Goal: Task Accomplishment & Management: Manage account settings

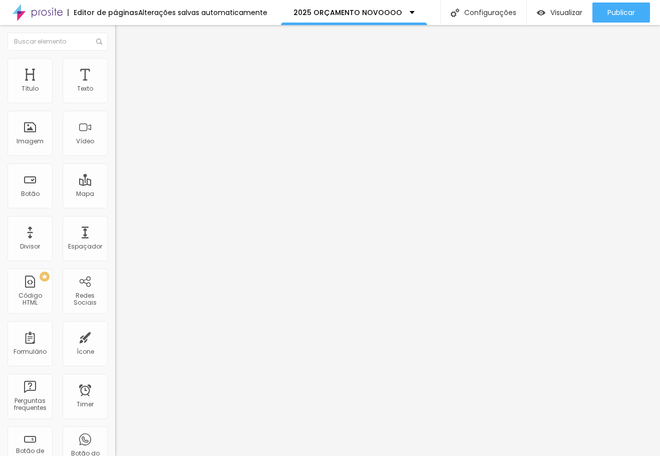
type input "69"
type input "131"
drag, startPoint x: 28, startPoint y: 99, endPoint x: 34, endPoint y: 102, distance: 7.2
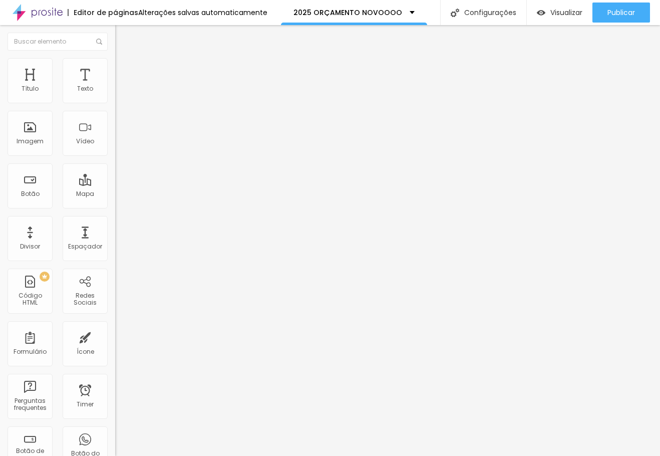
type input "131"
click at [115, 184] on input "range" at bounding box center [147, 188] width 65 height 8
click at [124, 69] on span "Estilo" at bounding box center [132, 65] width 16 height 9
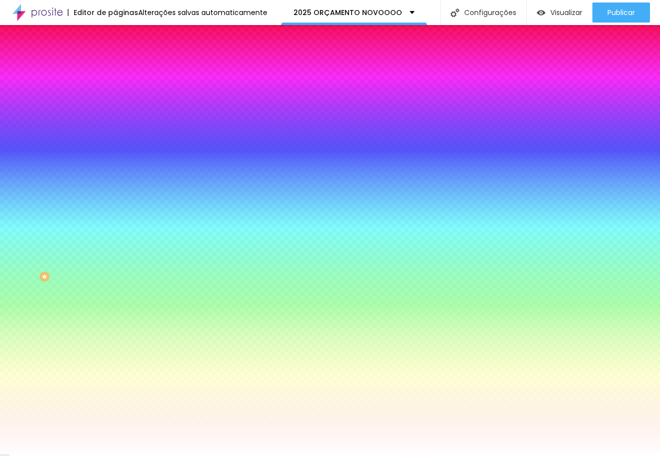
click at [119, 158] on icon "button" at bounding box center [122, 161] width 6 height 6
type input "1"
type input "4"
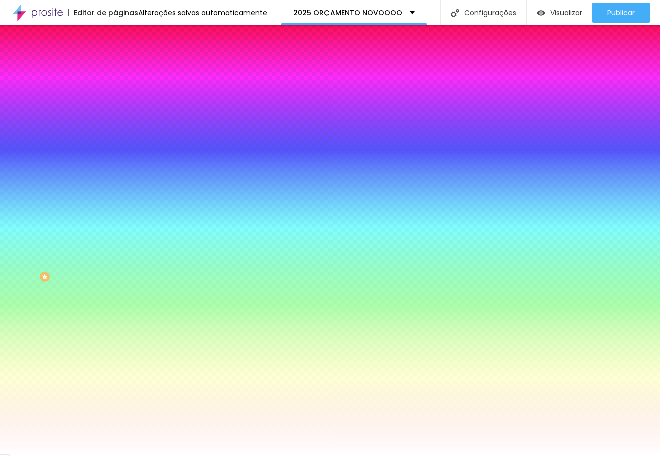
type input "5"
drag, startPoint x: 111, startPoint y: 214, endPoint x: 412, endPoint y: 217, distance: 301.0
type input "5"
click at [483, 456] on div at bounding box center [330, 456] width 660 height 0
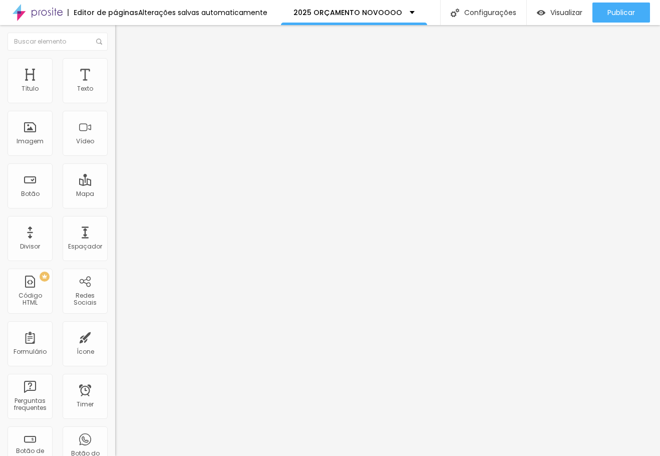
click at [115, 58] on img at bounding box center [119, 62] width 9 height 9
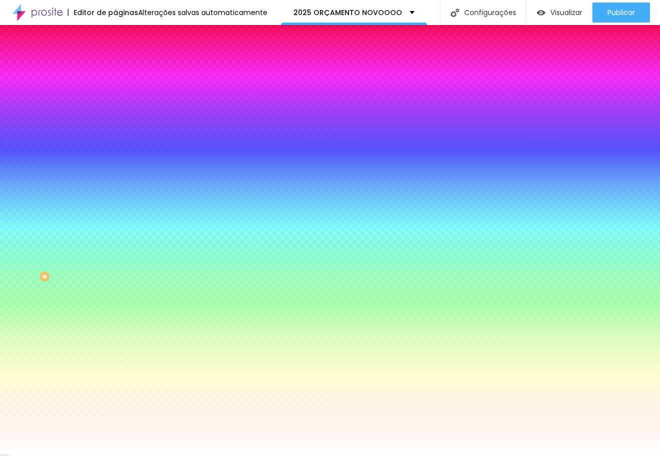
click at [119, 158] on icon "button" at bounding box center [122, 161] width 6 height 6
click at [347, 456] on div at bounding box center [330, 456] width 660 height 0
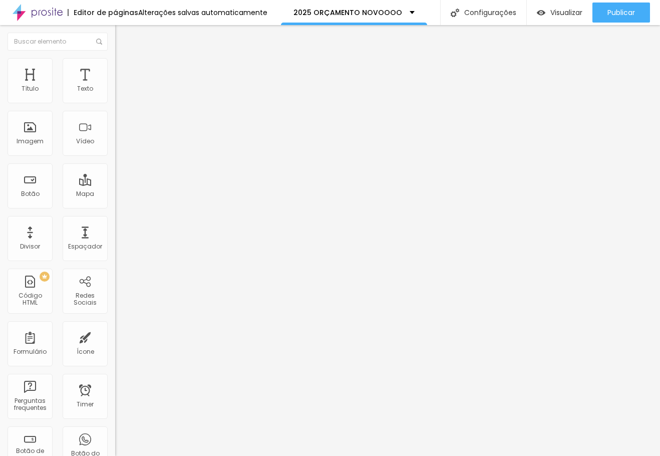
click at [124, 72] on span "Avançado" at bounding box center [140, 75] width 33 height 9
click at [124, 69] on span "Estilo" at bounding box center [132, 65] width 16 height 9
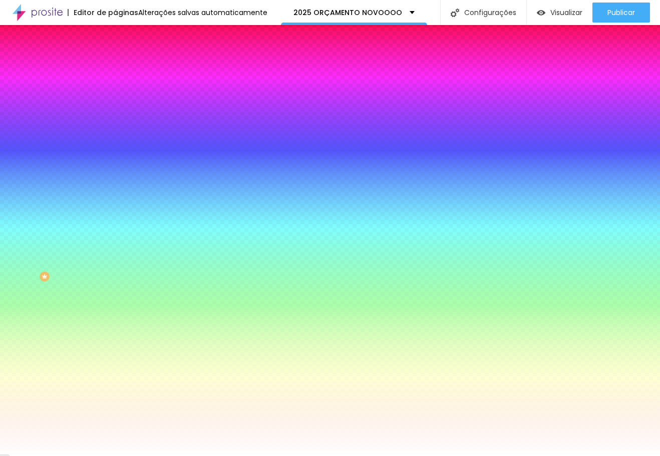
click at [119, 158] on icon "button" at bounding box center [122, 161] width 6 height 6
paste input "E9BE12"
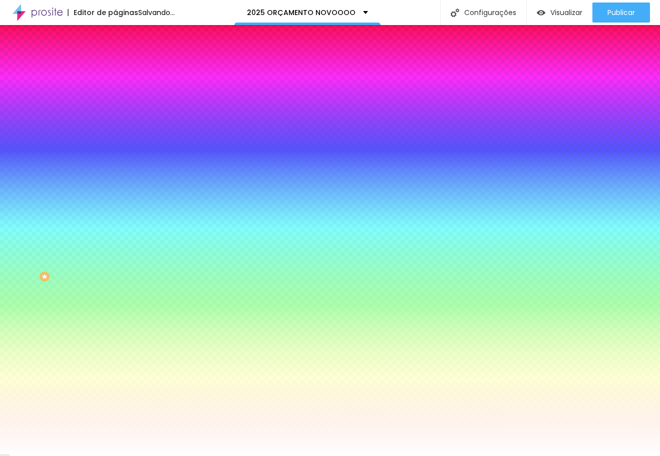
type input "#E9BE12"
click at [286, 456] on div at bounding box center [330, 456] width 660 height 0
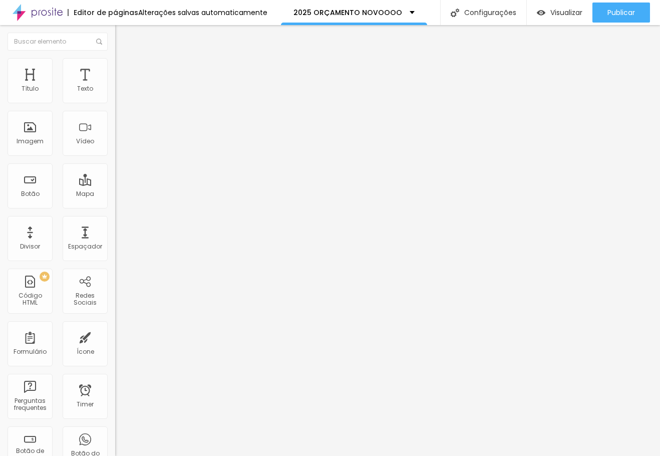
type input "84"
type input "100"
type input "105"
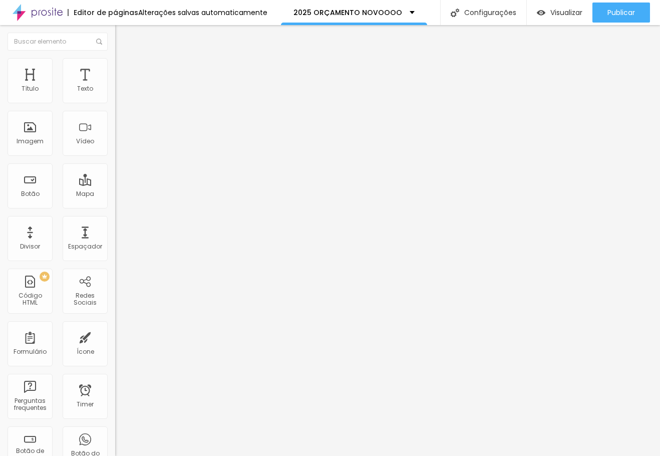
type input "105"
type input "110"
type input "115"
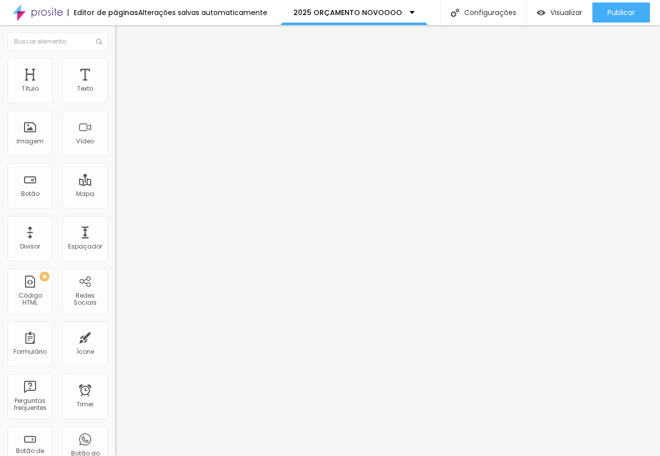
type input "121"
type input "126"
type input "131"
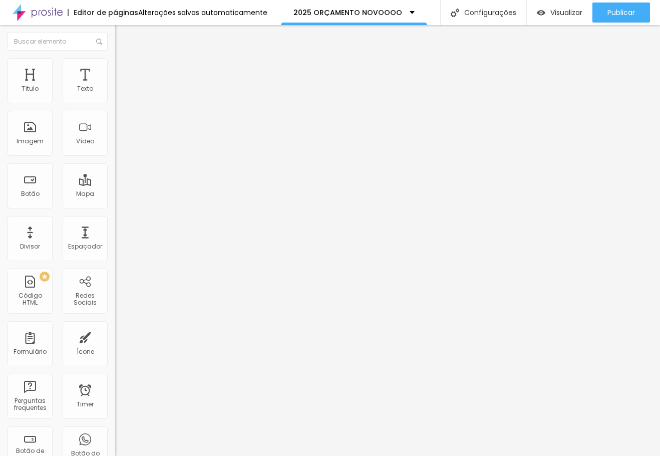
type input "131"
type input "136"
drag, startPoint x: 29, startPoint y: 100, endPoint x: 35, endPoint y: 101, distance: 5.6
type input "136"
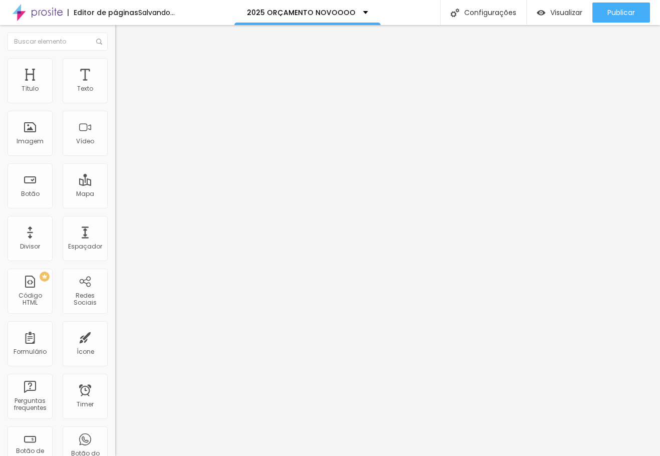
click at [115, 184] on input "range" at bounding box center [147, 188] width 65 height 8
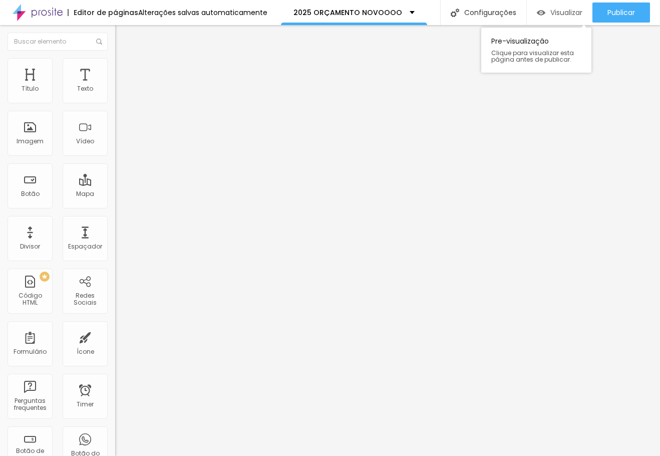
click at [569, 11] on span "Visualizar" at bounding box center [566, 13] width 32 height 8
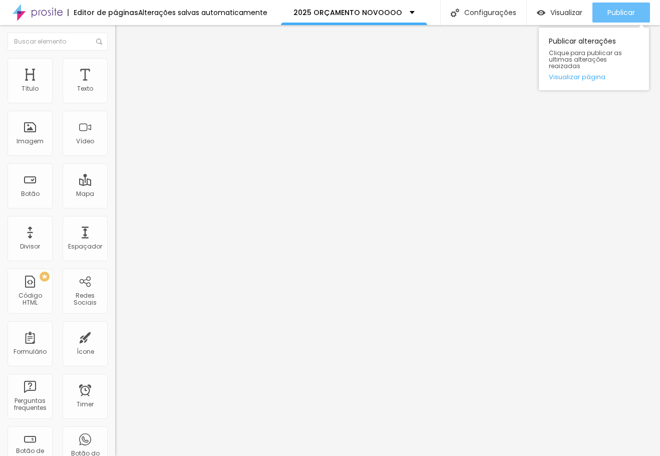
click at [609, 15] on span "Publicar" at bounding box center [621, 13] width 28 height 8
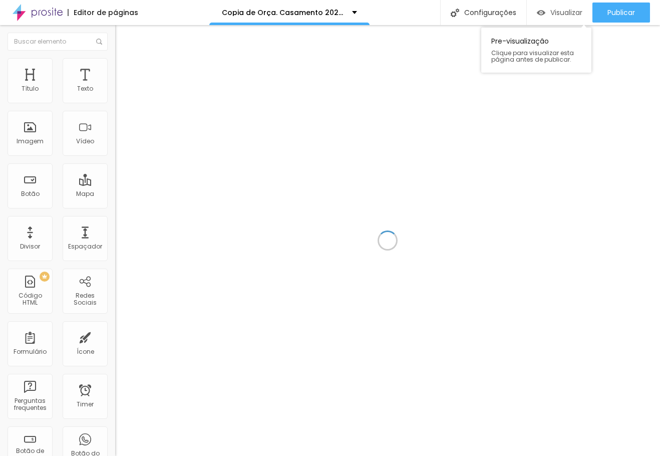
click at [574, 12] on span "Visualizar" at bounding box center [566, 13] width 32 height 8
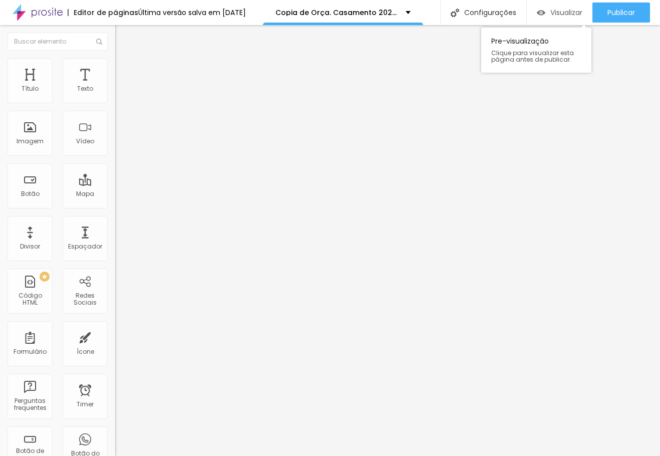
click at [566, 12] on span "Visualizar" at bounding box center [566, 13] width 32 height 8
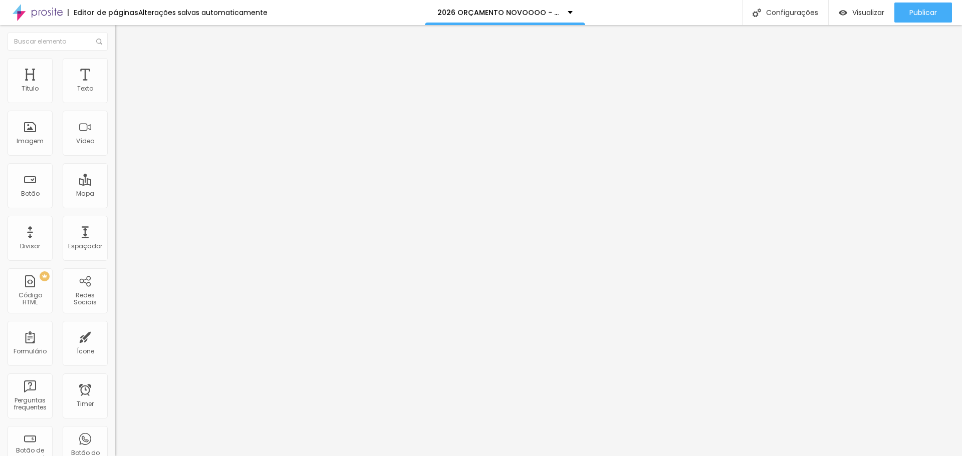
click at [115, 184] on input "range" at bounding box center [147, 188] width 65 height 8
type input "59"
type input "60"
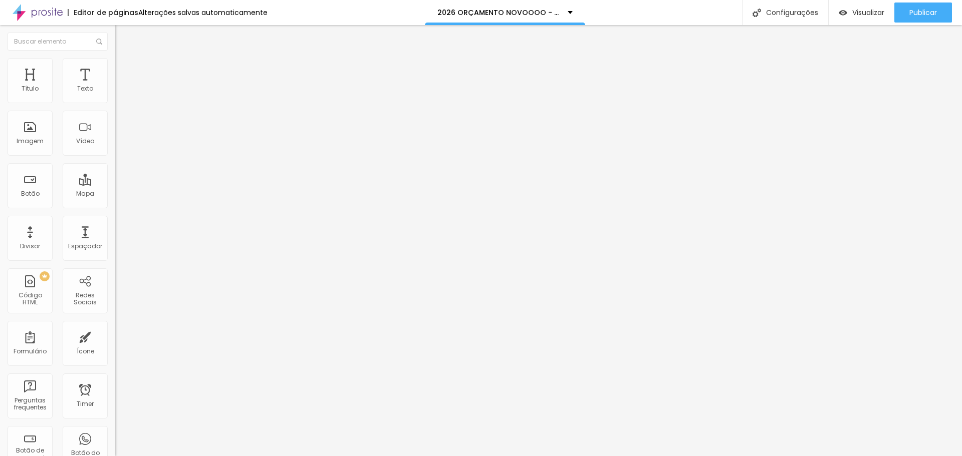
type input "68"
type input "69"
type input "70"
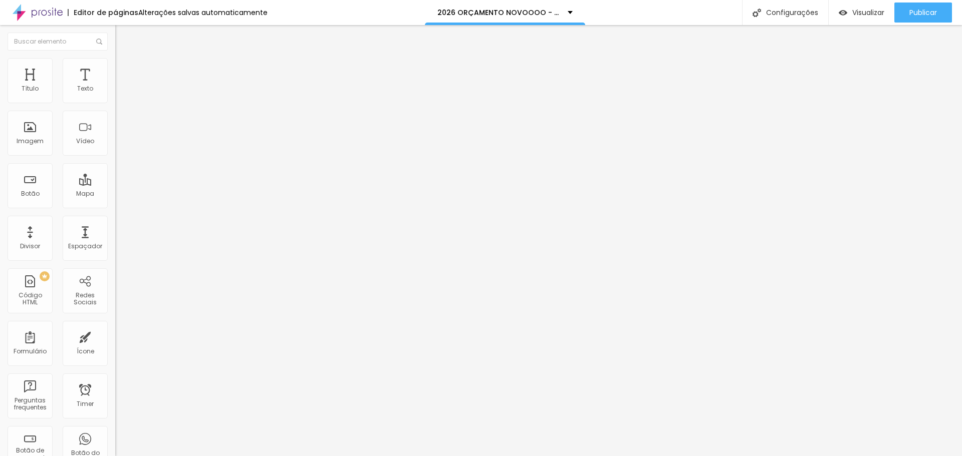
type input "70"
type input "71"
type input "72"
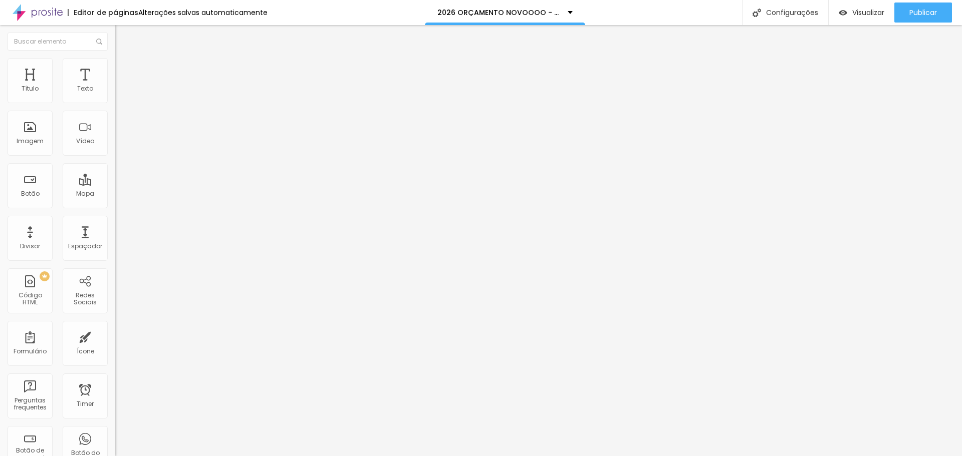
type input "73"
type input "74"
type input "75"
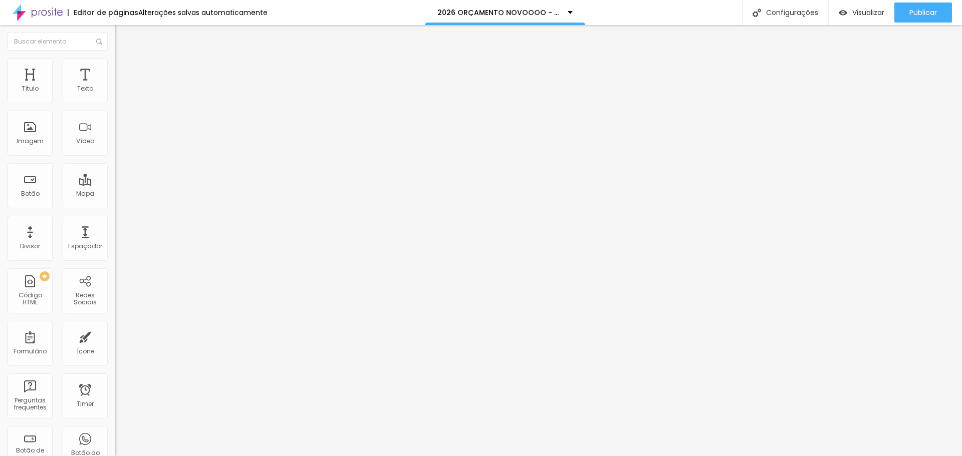
type input "75"
type input "76"
type input "83"
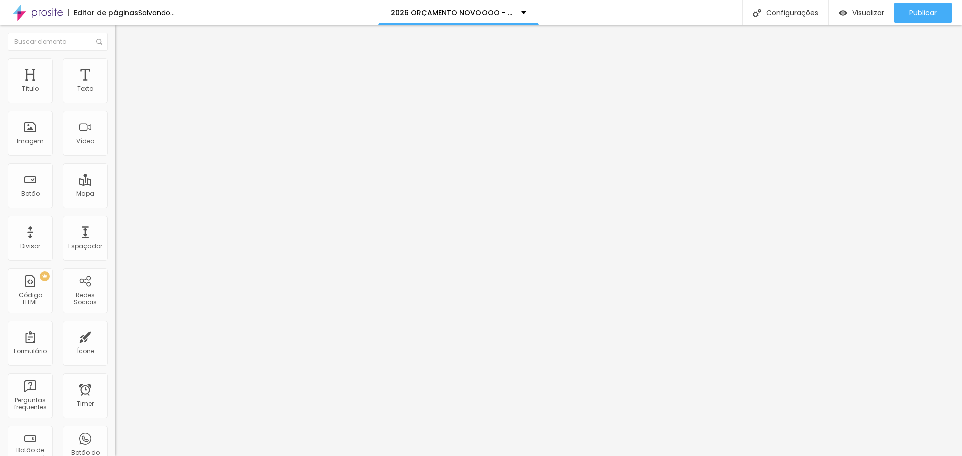
type input "85"
type input "86"
type input "87"
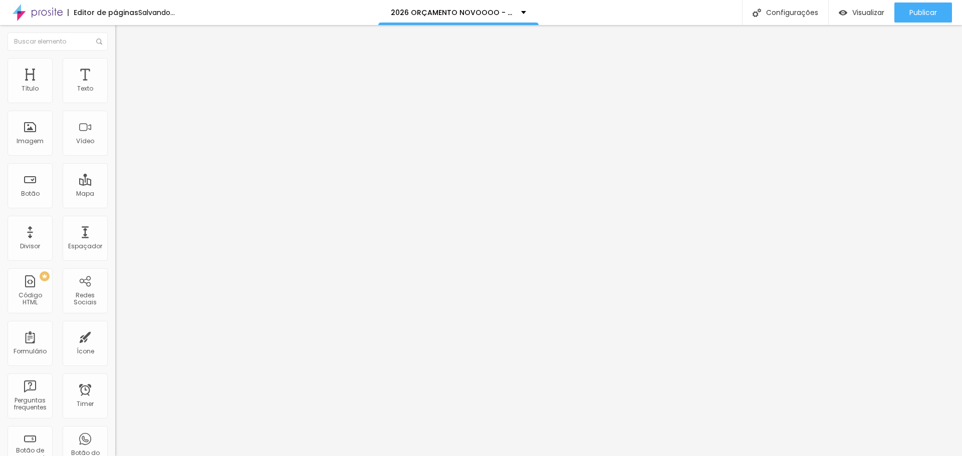
type input "87"
type input "88"
type input "89"
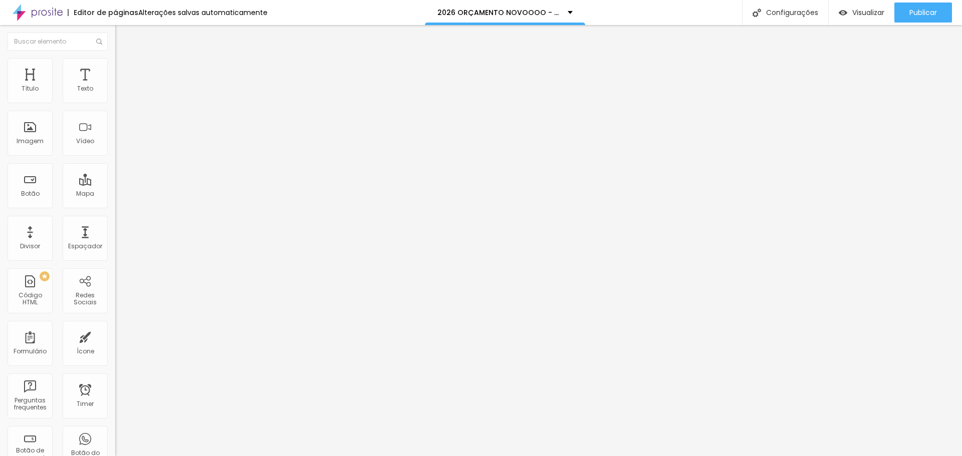
type input "90"
type input "91"
type input "92"
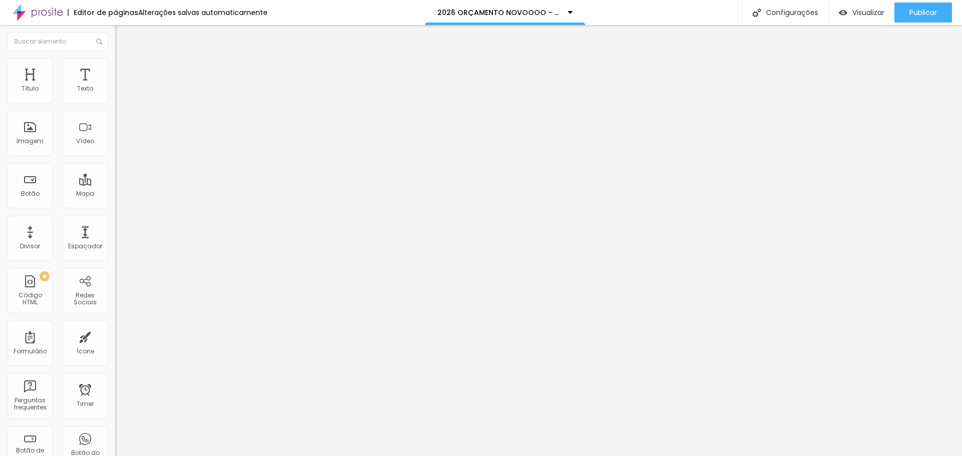
type input "92"
type input "93"
type input "94"
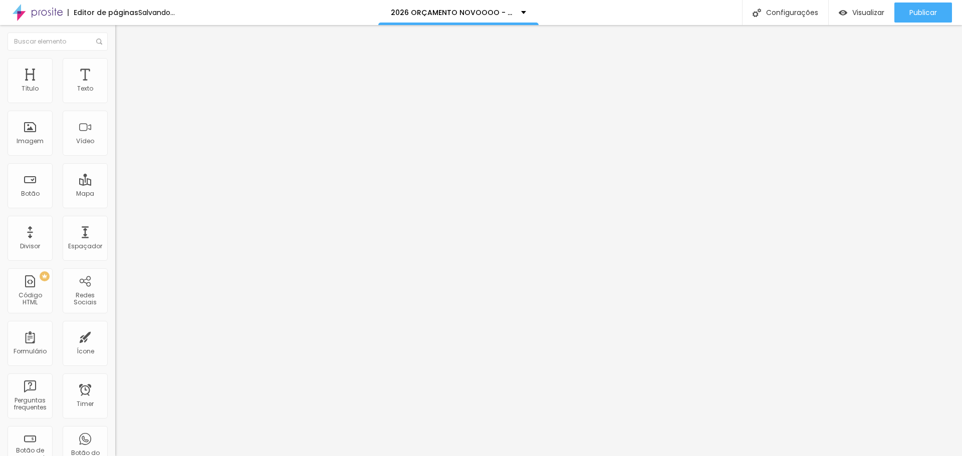
type input "95"
type input "96"
type input "97"
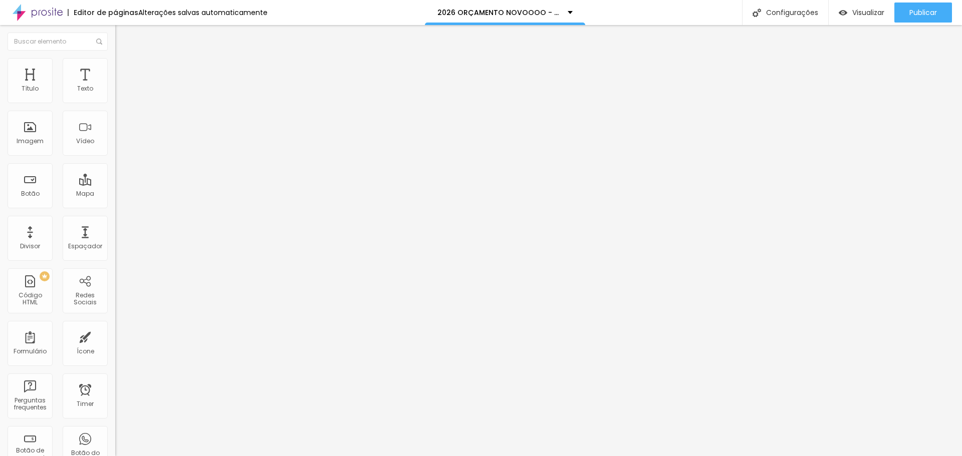
type input "97"
type input "98"
type input "97"
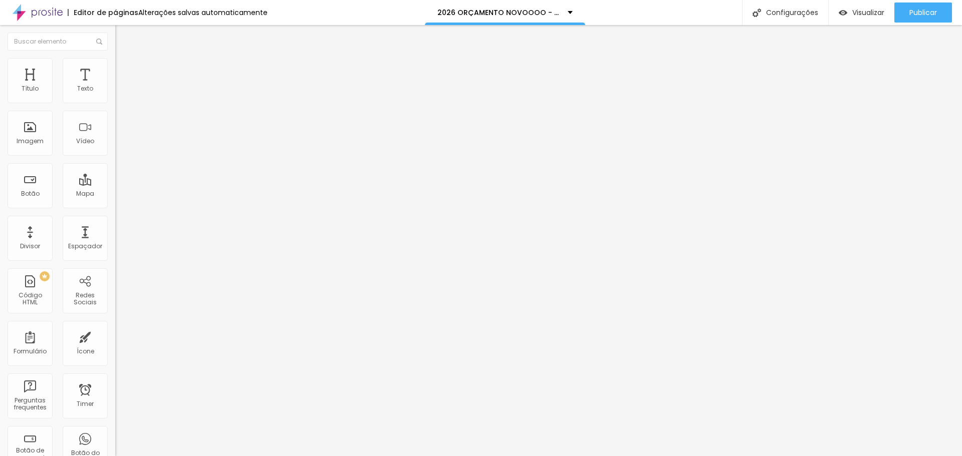
click at [115, 184] on input "range" at bounding box center [147, 188] width 65 height 8
type input "132"
type input "138"
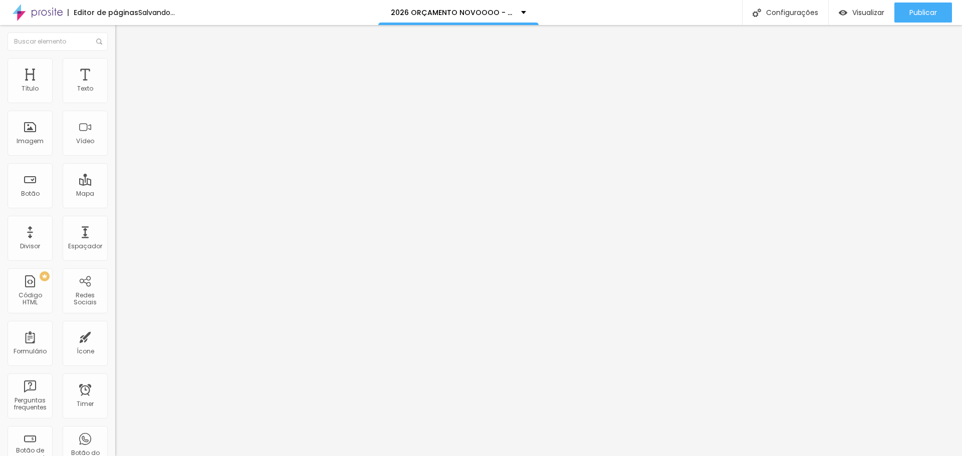
type input "148"
type input "158"
type input "159"
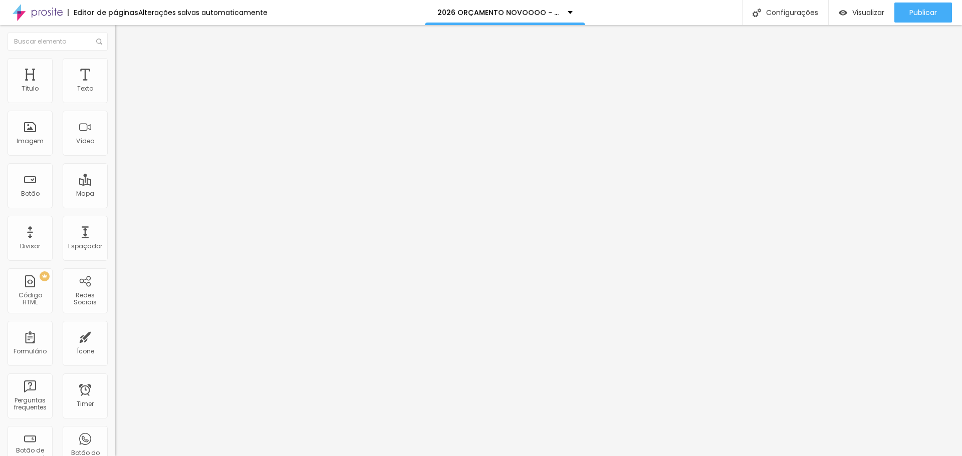
type input "159"
type input "160"
type input "161"
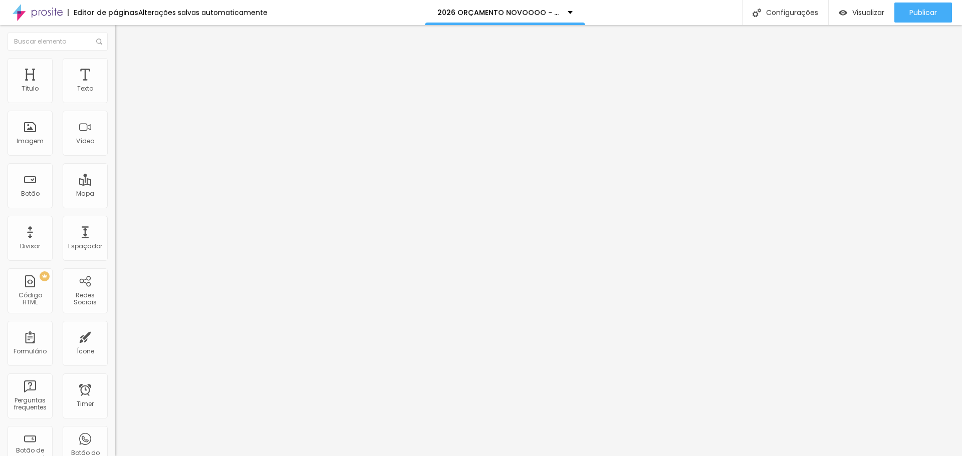
type input "162"
type input "163"
type input "164"
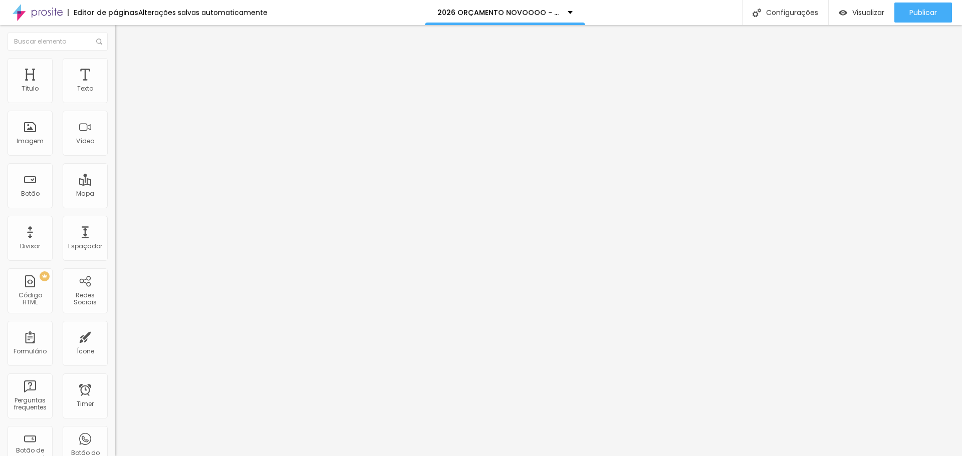
type input "164"
type input "165"
type input "166"
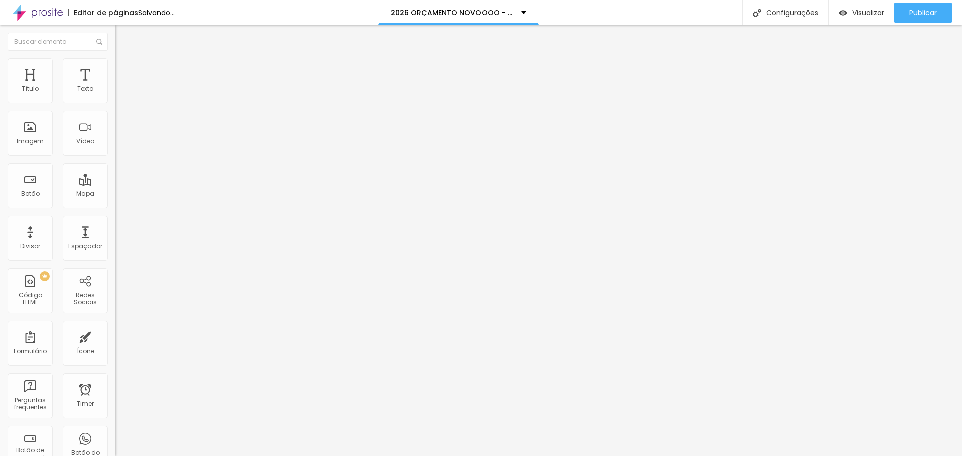
type input "167"
type input "168"
type input "169"
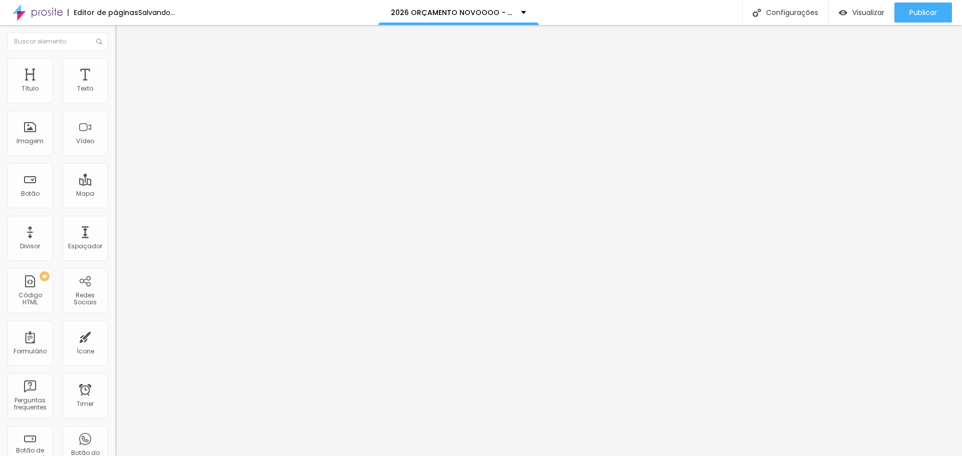
type input "169"
type input "170"
type input "171"
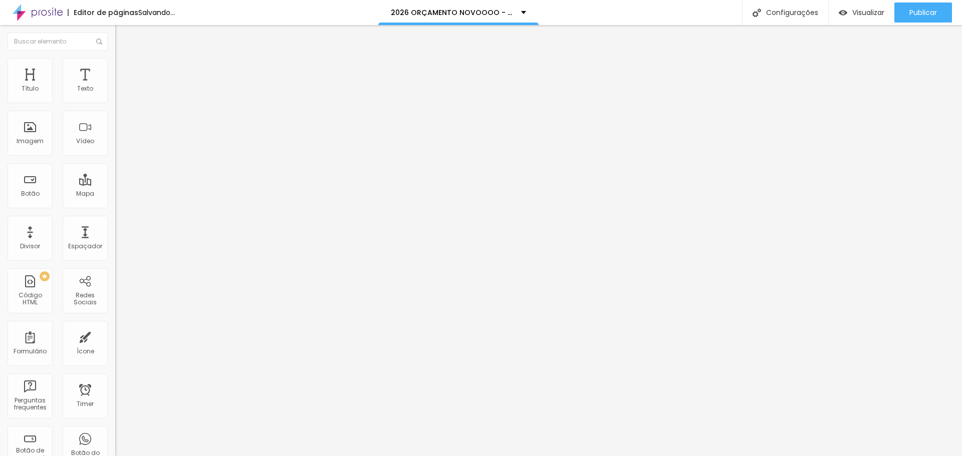
type input "172"
type input "173"
type input "174"
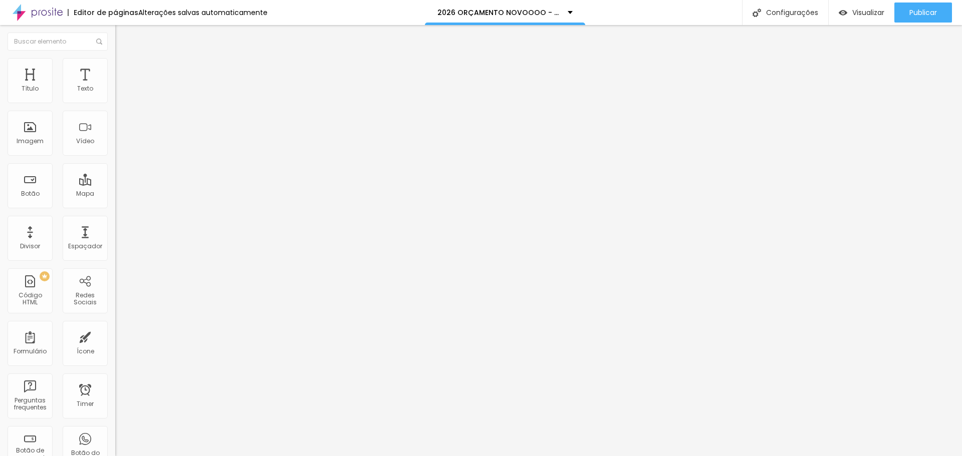
type input "174"
type input "173"
click at [124, 68] on span "Estilo" at bounding box center [132, 65] width 16 height 9
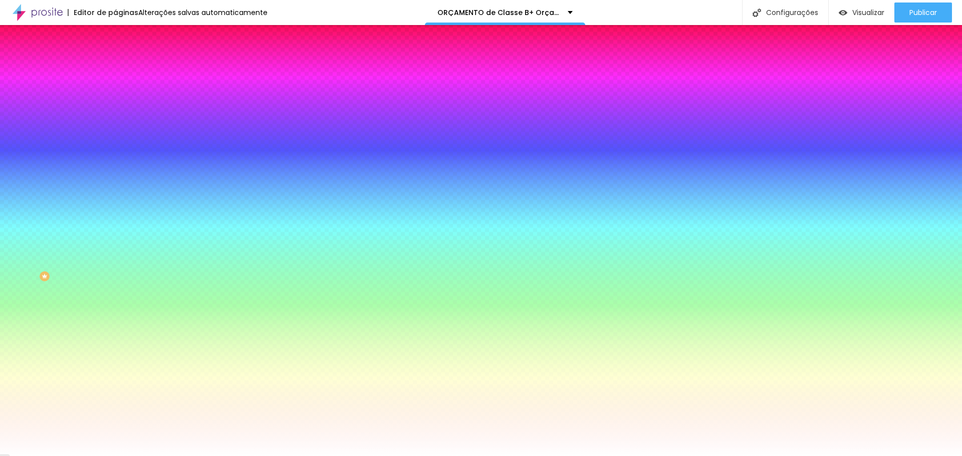
click at [119, 158] on icon "button" at bounding box center [122, 161] width 6 height 6
drag, startPoint x: 110, startPoint y: 210, endPoint x: 229, endPoint y: 224, distance: 119.5
type input "5"
drag, startPoint x: 111, startPoint y: 214, endPoint x: 328, endPoint y: 217, distance: 216.4
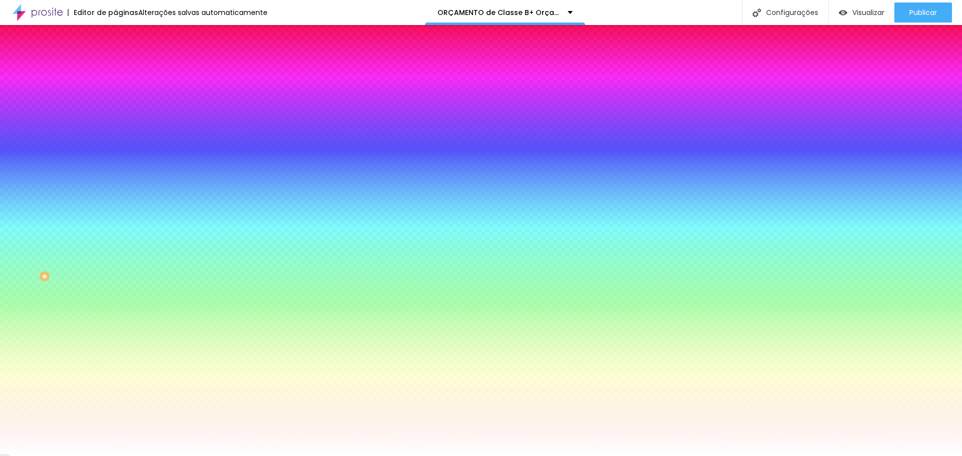
type input "5"
drag, startPoint x: 205, startPoint y: 309, endPoint x: 205, endPoint y: 292, distance: 16.5
click at [205, 292] on div at bounding box center [481, 228] width 962 height 456
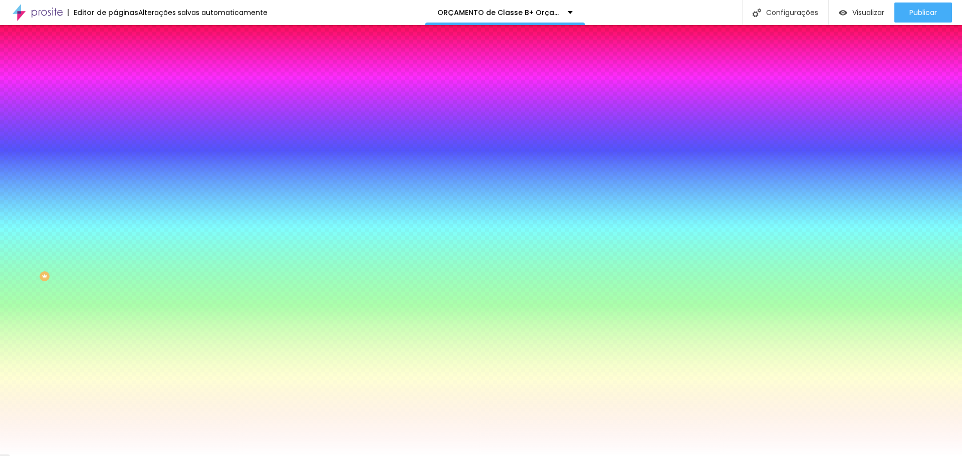
drag, startPoint x: 213, startPoint y: 308, endPoint x: 220, endPoint y: 333, distance: 25.5
click at [220, 333] on body "Editor de páginas Alterações salvas automaticamente ORÇAMENTO de Classe B+ Orça…" at bounding box center [481, 228] width 962 height 456
click at [353, 456] on div at bounding box center [481, 456] width 962 height 0
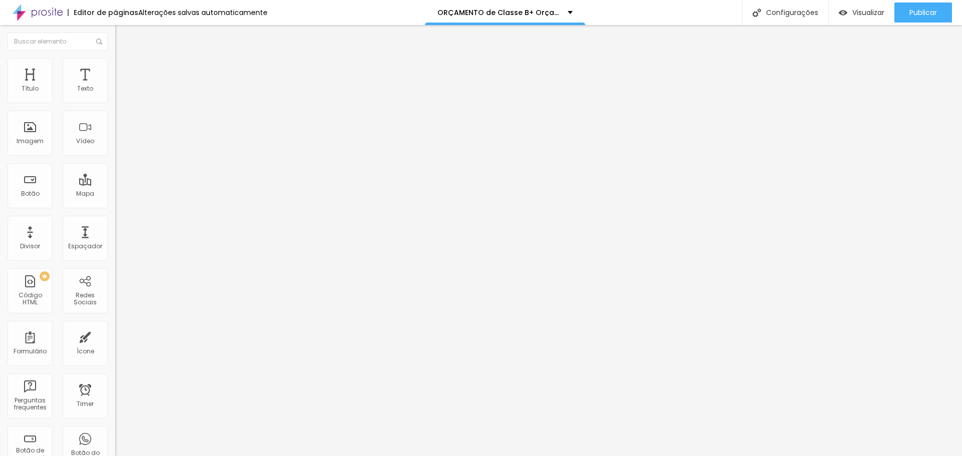
click at [115, 65] on img at bounding box center [119, 62] width 9 height 9
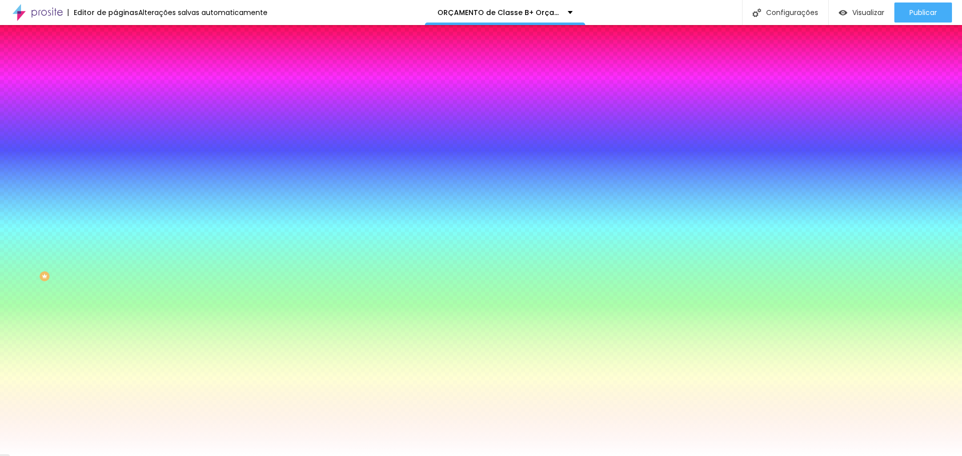
click at [119, 158] on icon "button" at bounding box center [122, 161] width 6 height 6
click at [556, 456] on div at bounding box center [481, 456] width 962 height 0
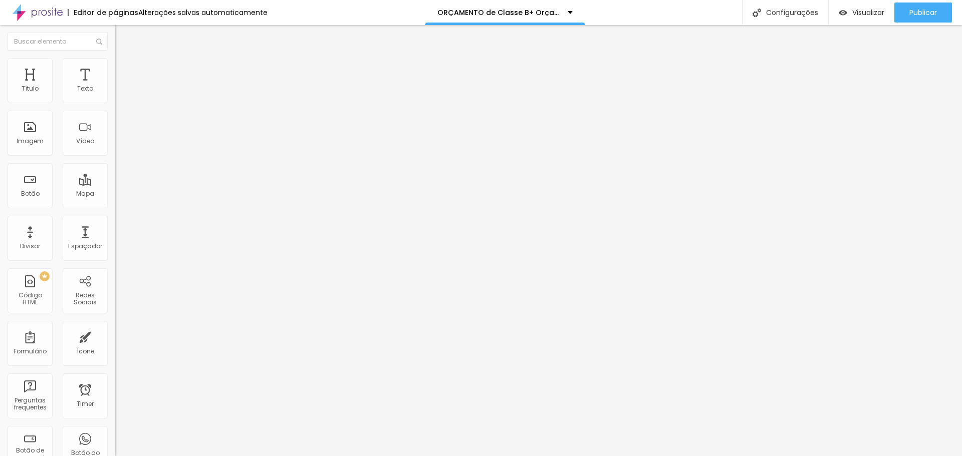
click at [115, 60] on img at bounding box center [119, 62] width 9 height 9
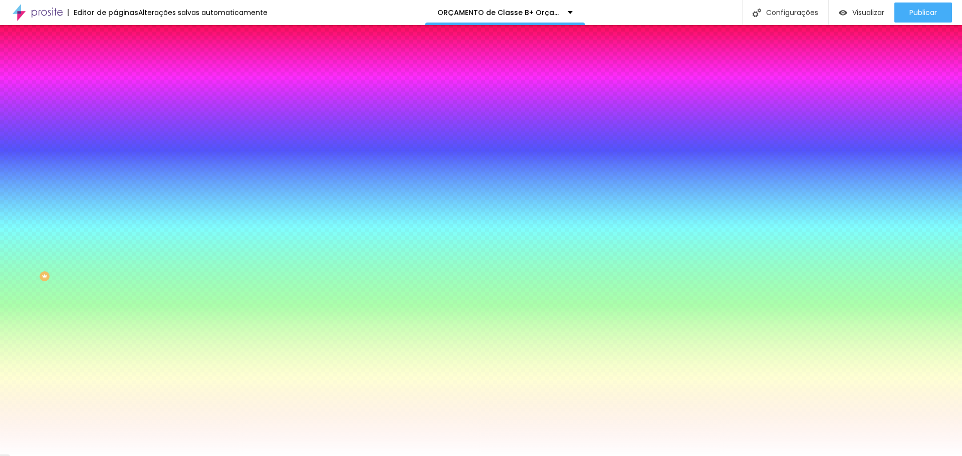
click at [119, 158] on icon "button" at bounding box center [122, 161] width 6 height 6
paste input "E9BE12"
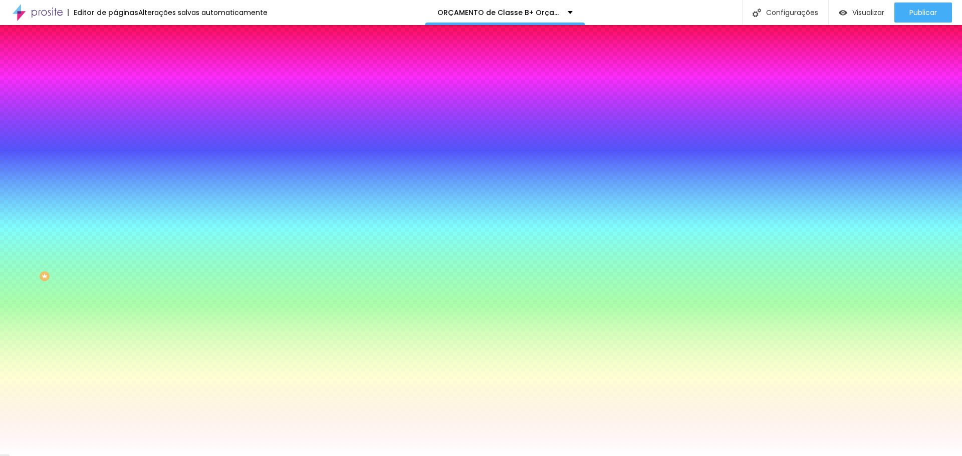
type input "#E9BE12"
click at [658, 456] on div at bounding box center [481, 456] width 962 height 0
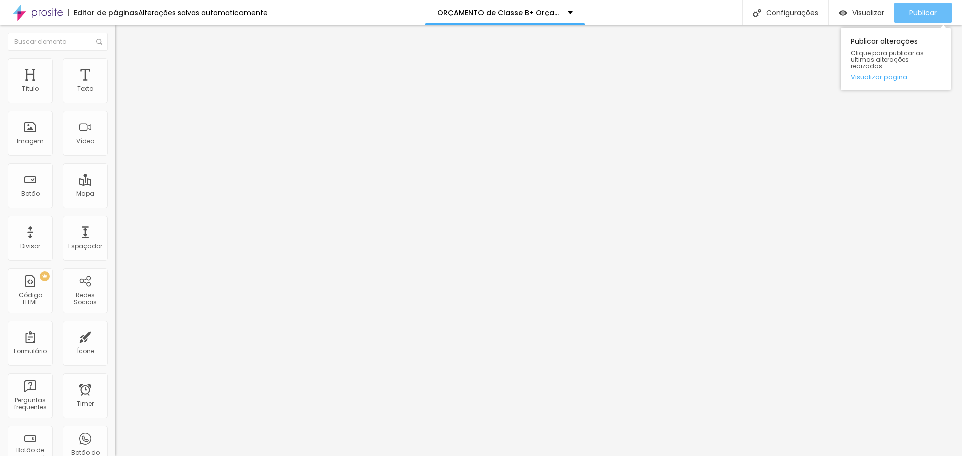
click at [921, 9] on span "Publicar" at bounding box center [923, 13] width 28 height 8
click at [115, 106] on span "Editar perguntas" at bounding box center [143, 102] width 57 height 9
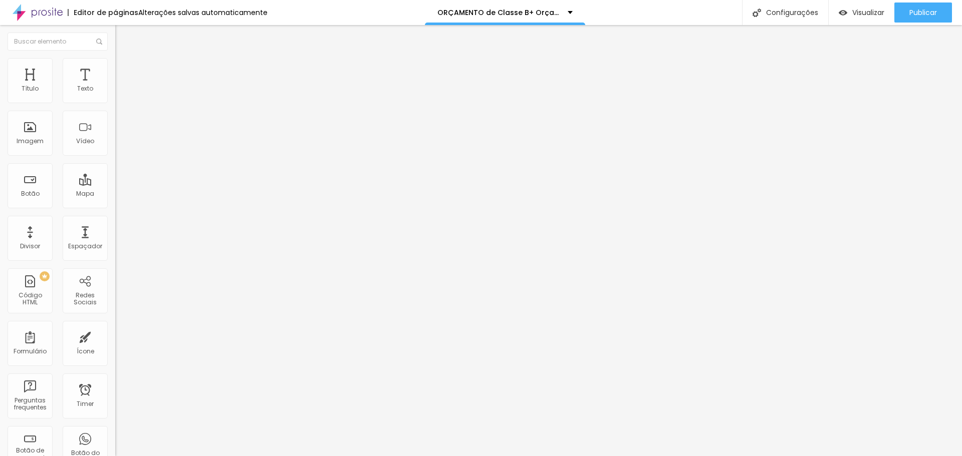
click at [115, 106] on span "Editar perguntas" at bounding box center [143, 102] width 57 height 9
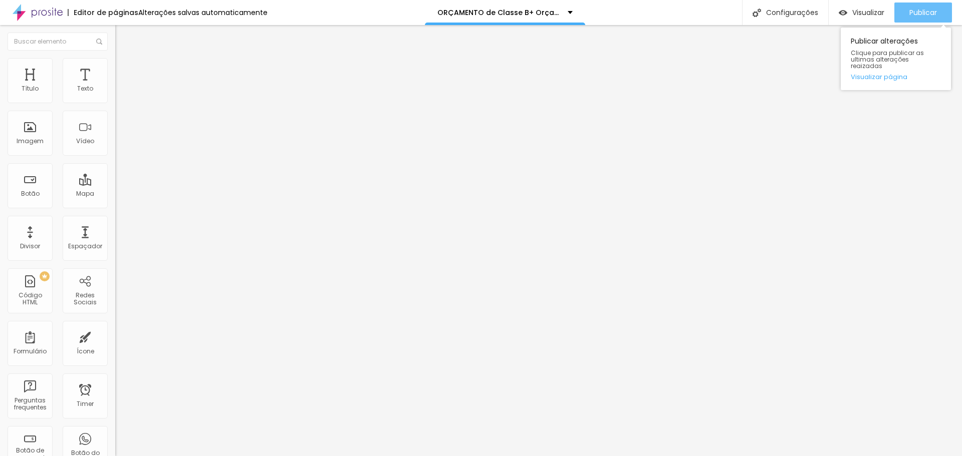
click at [919, 16] on span "Publicar" at bounding box center [923, 13] width 28 height 8
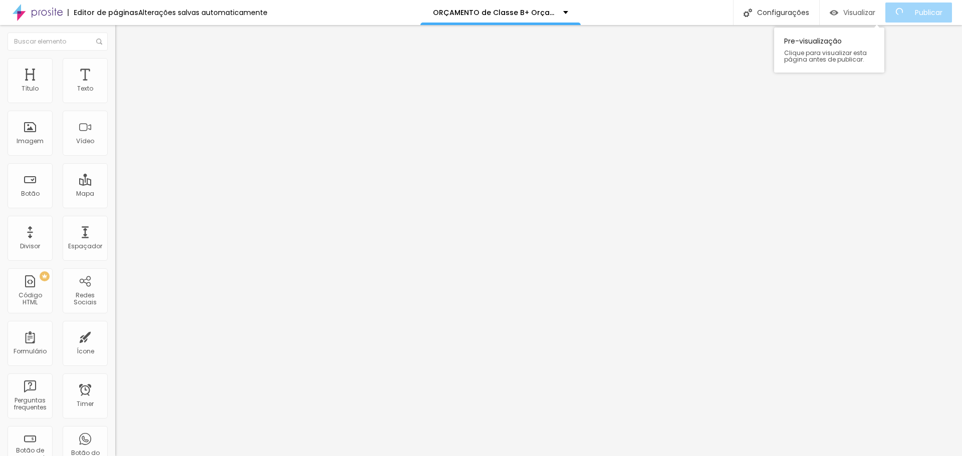
click at [857, 14] on span "Visualizar" at bounding box center [859, 13] width 32 height 8
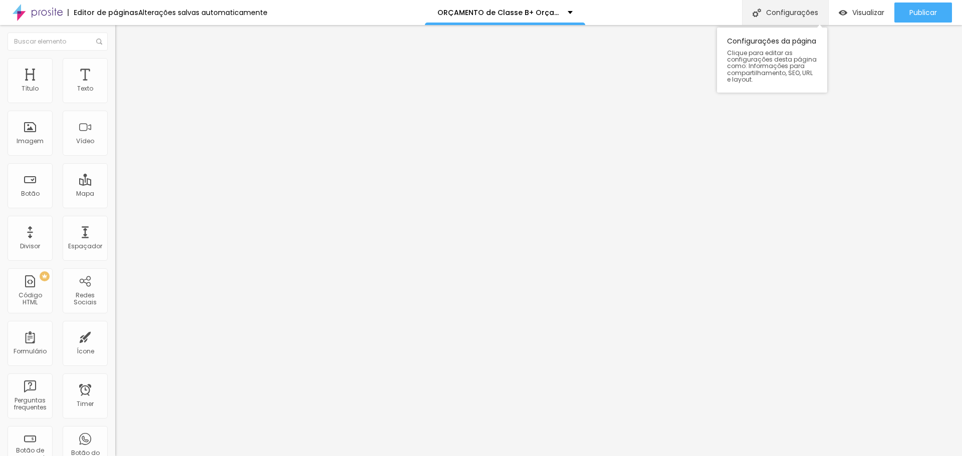
click at [793, 19] on div "Configurações" at bounding box center [785, 12] width 86 height 25
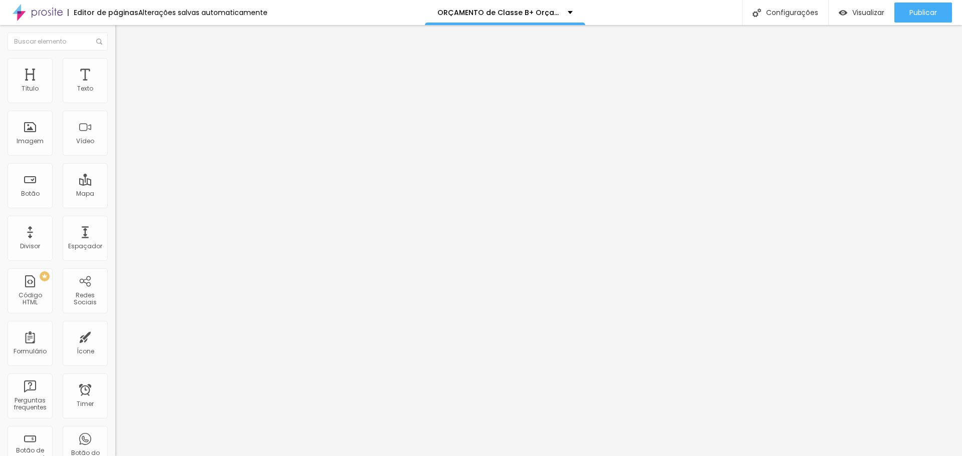
paste input "Orçamento casamento 2025 - Jorge Lucas Phot"
type input "Orçamento casamento 2026 - [PERSON_NAME] Photo"
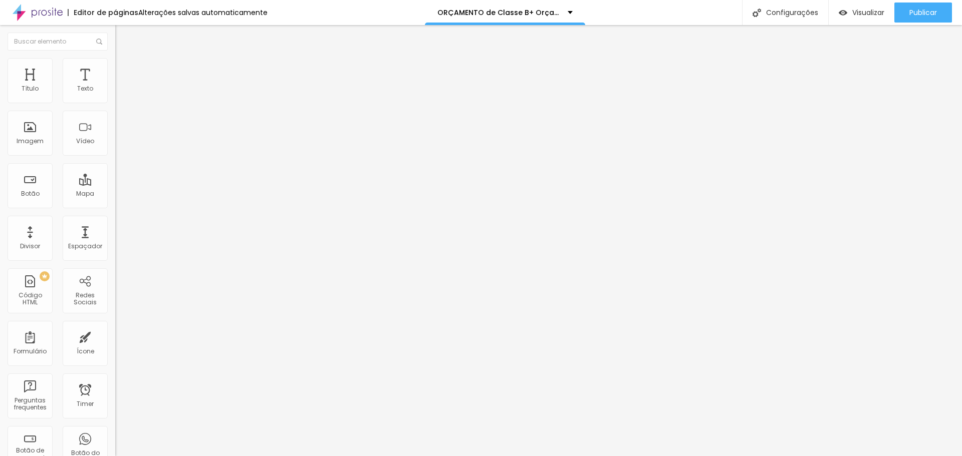
drag, startPoint x: 645, startPoint y: 406, endPoint x: 639, endPoint y: 397, distance: 10.8
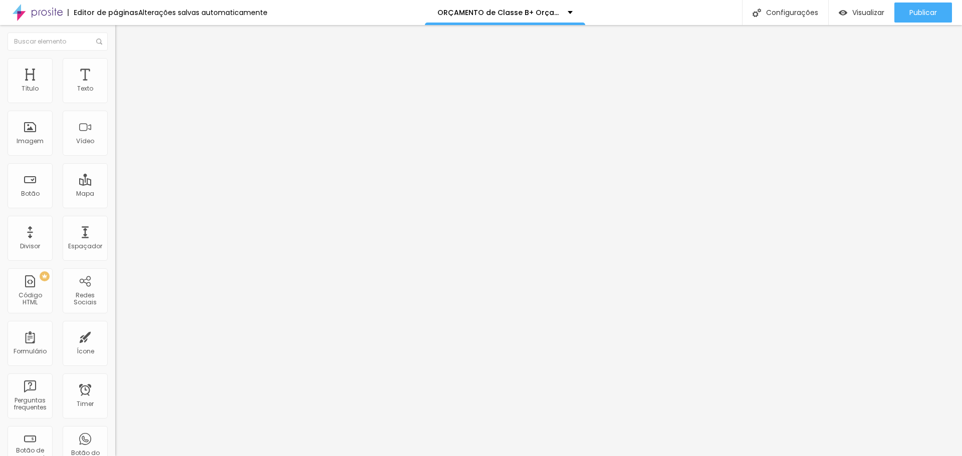
drag, startPoint x: 462, startPoint y: 163, endPoint x: 432, endPoint y: 166, distance: 30.2
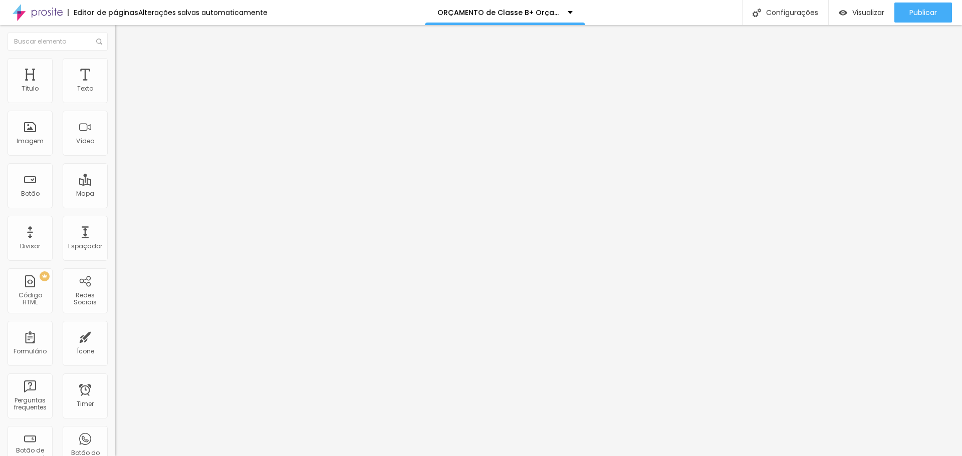
paste input "orcamentocasamento"
type input "/orcamentocasamento2026"
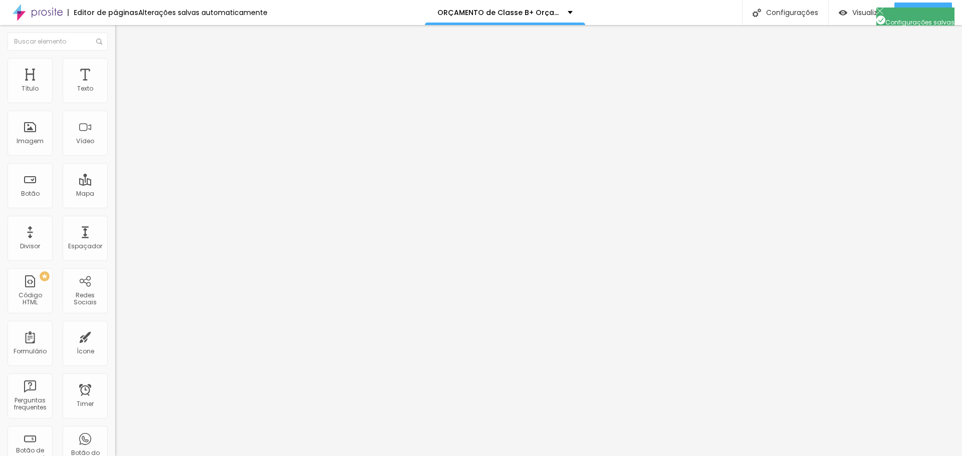
click at [854, 13] on span "Visualizar" at bounding box center [868, 13] width 32 height 8
click at [926, 15] on span "Publicar" at bounding box center [923, 13] width 28 height 8
click at [493, 12] on p "ORÇAMENTO de Classe B+ Orçamento ( LOVABLE)" at bounding box center [498, 12] width 123 height 7
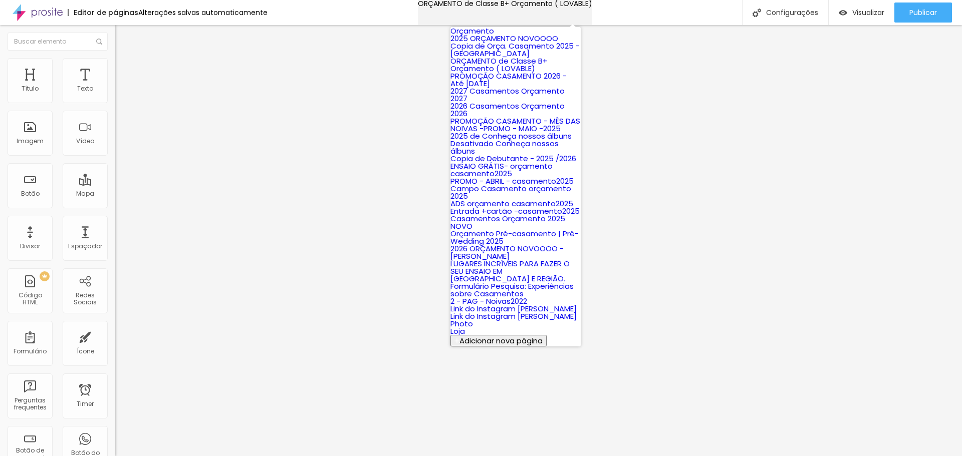
click at [493, 7] on p "ORÇAMENTO de Classe B+ Orçamento ( LOVABLE)" at bounding box center [505, 3] width 174 height 7
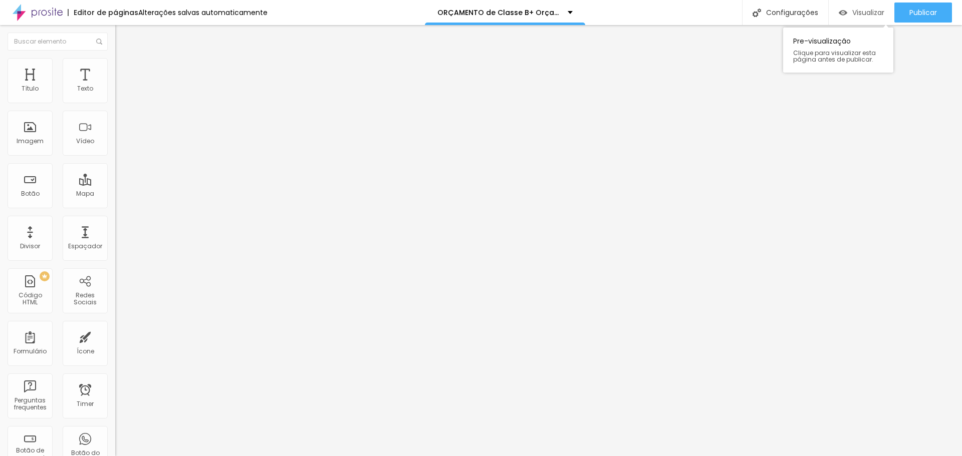
click at [848, 12] on div "Visualizar" at bounding box center [861, 13] width 46 height 9
click at [865, 24] on div "Pre-visualização Clique para visualizar esta página antes de publicar." at bounding box center [838, 48] width 110 height 50
click at [866, 17] on span "Visualizar" at bounding box center [868, 13] width 32 height 8
click at [931, 14] on span "Publicar" at bounding box center [923, 13] width 28 height 8
click at [855, 15] on span "Visualizar" at bounding box center [859, 13] width 32 height 8
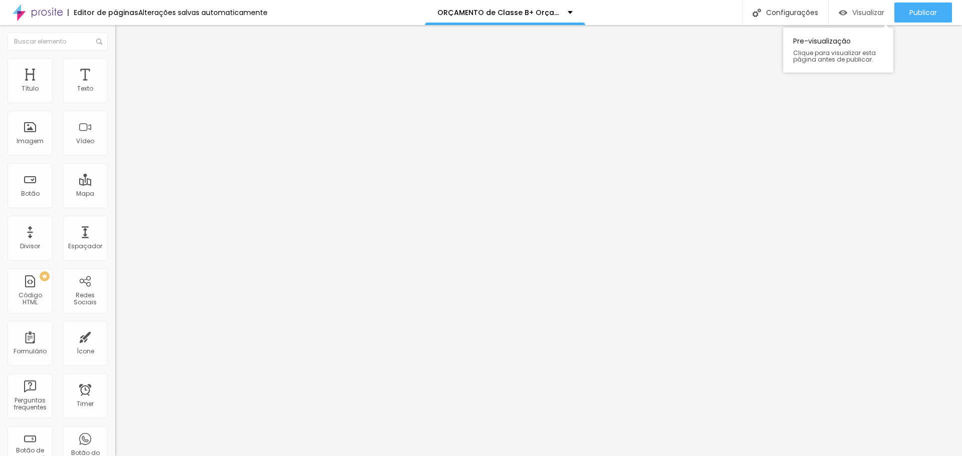
click at [852, 10] on span "Visualizar" at bounding box center [868, 13] width 32 height 8
click at [115, 106] on span "Editar perguntas" at bounding box center [143, 102] width 57 height 9
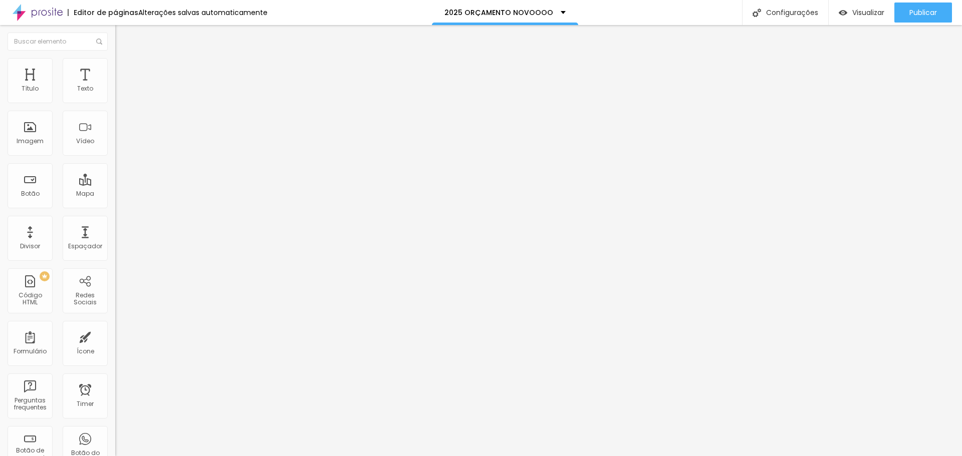
drag, startPoint x: 376, startPoint y: 257, endPoint x: 362, endPoint y: 257, distance: 13.5
drag, startPoint x: 512, startPoint y: 256, endPoint x: 577, endPoint y: 257, distance: 64.6
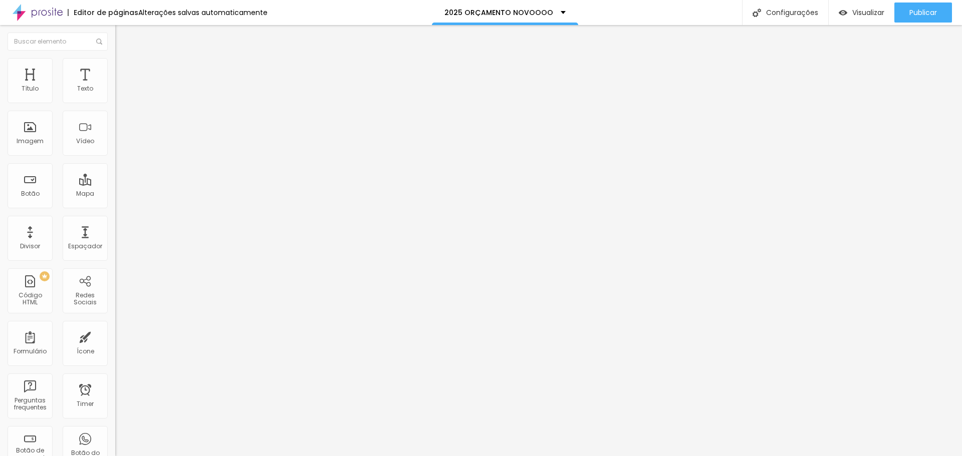
click at [115, 106] on span "Editar perguntas" at bounding box center [143, 102] width 57 height 9
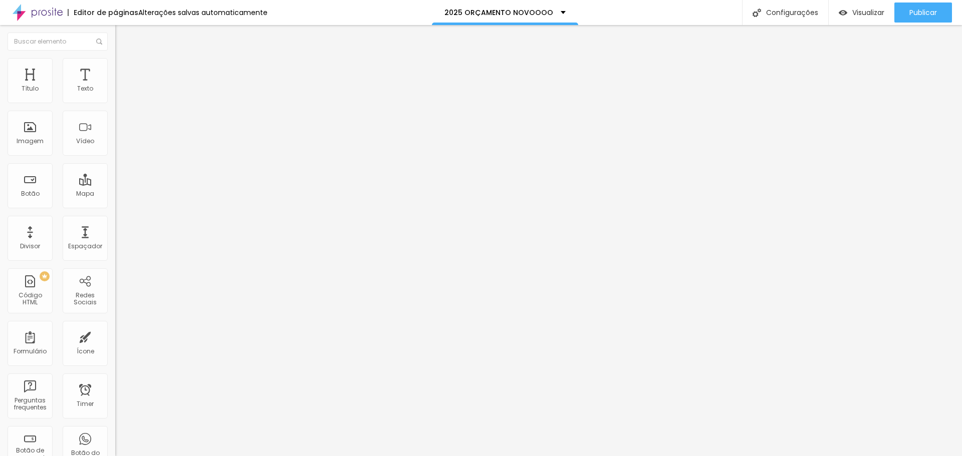
copy p "Ainda não! Nossa agenda de 2027 já está com uma lista de espera, você pode conv…"
click at [788, 10] on div "Configurações" at bounding box center [785, 12] width 86 height 25
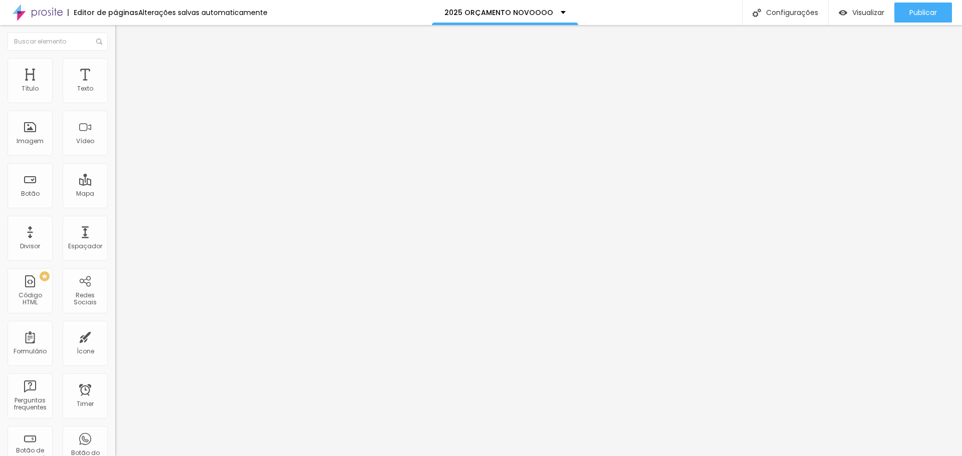
scroll to position [0, 419]
drag, startPoint x: 586, startPoint y: 284, endPoint x: 705, endPoint y: 287, distance: 119.2
drag, startPoint x: 496, startPoint y: 282, endPoint x: 597, endPoint y: 283, distance: 101.2
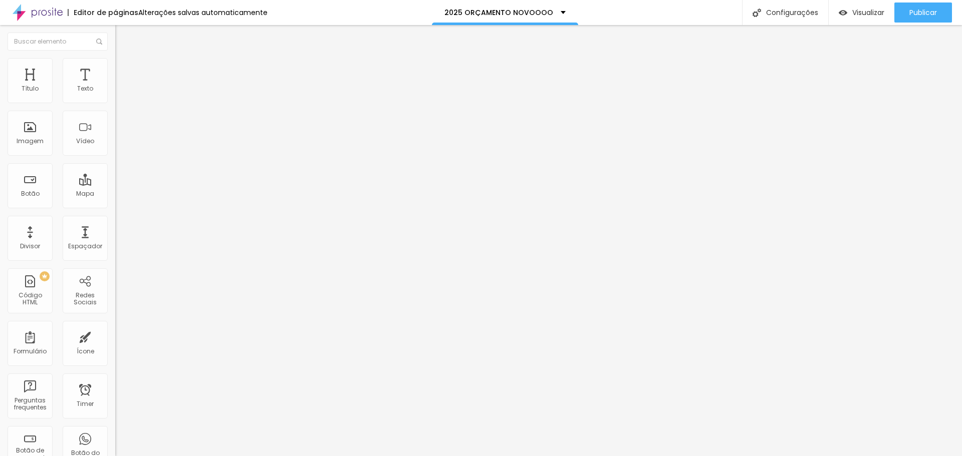
type input "Orçamento casamento 2025 -Jorge Lucas Photo"
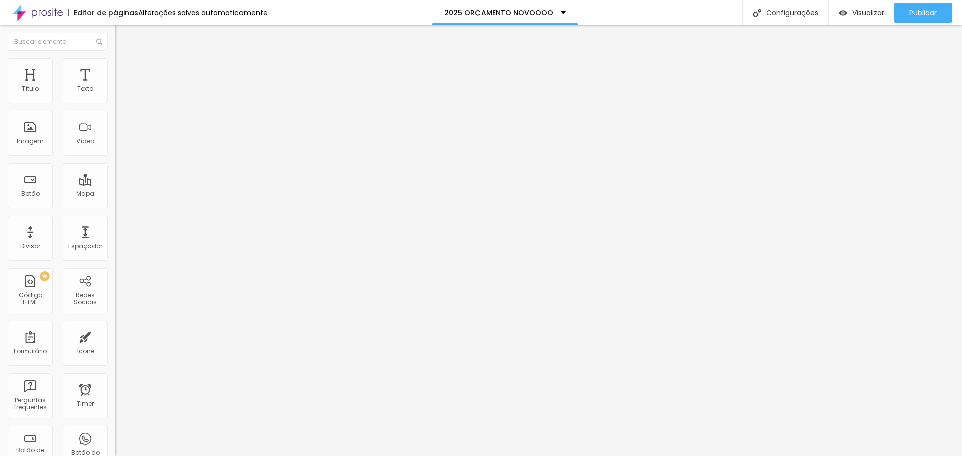
type input ","
type input "manu"
drag, startPoint x: 672, startPoint y: 344, endPoint x: 606, endPoint y: 343, distance: 65.6
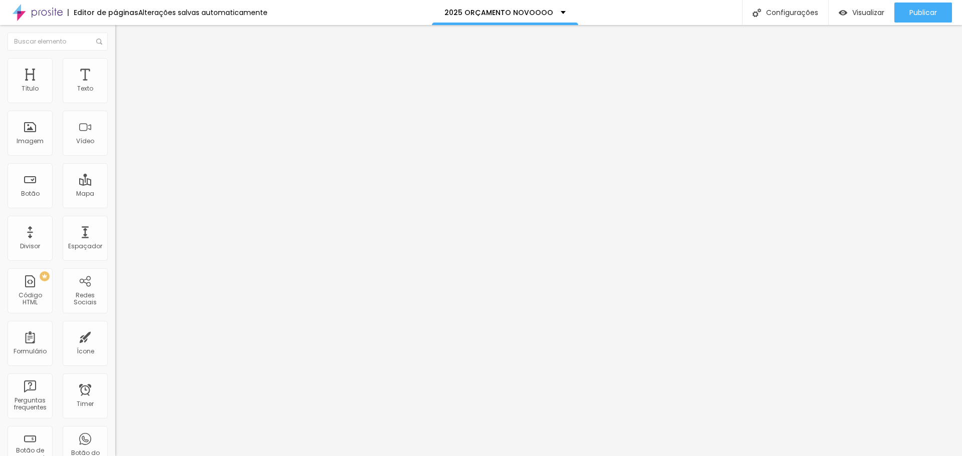
drag, startPoint x: 623, startPoint y: 342, endPoint x: 608, endPoint y: 344, distance: 15.7
drag, startPoint x: 604, startPoint y: 341, endPoint x: 674, endPoint y: 345, distance: 69.7
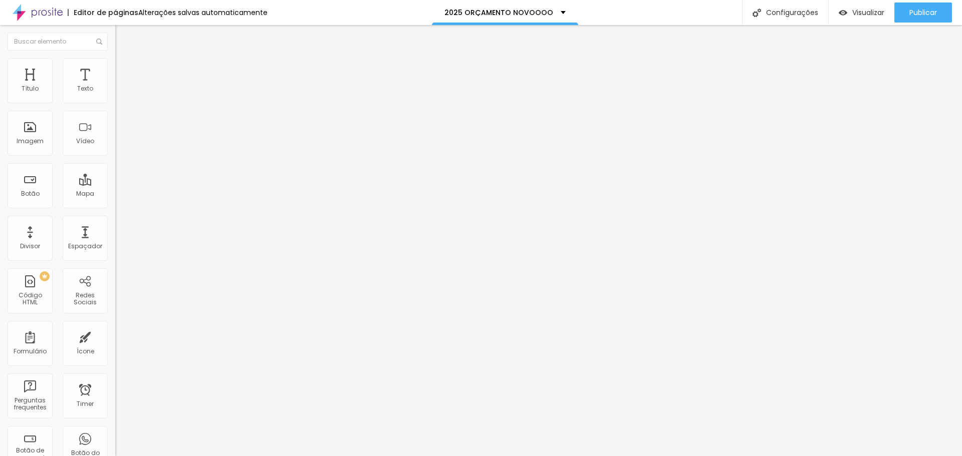
copy div "site-casame...l-p-447.jpg"
click at [779, 9] on div "Configurações" at bounding box center [785, 12] width 86 height 25
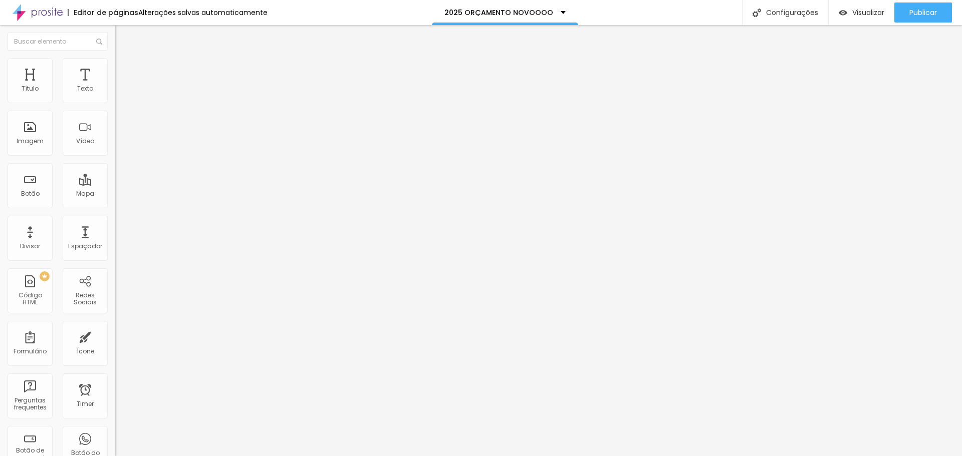
scroll to position [0, 0]
type input "Orçamento casamento 2025 - Jorge Lucas Photo"
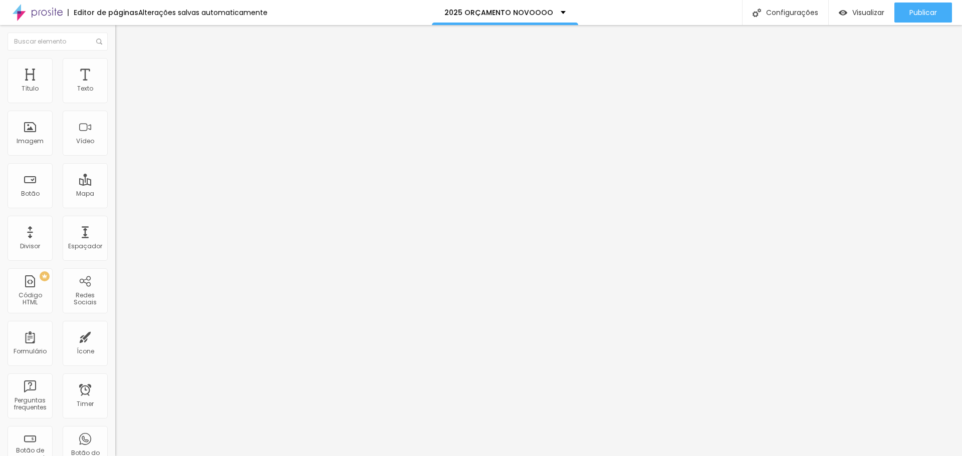
paste input "orcamentocasamento2025"
type input "/orcamentocasamento2025"
click at [918, 13] on span "Publicar" at bounding box center [923, 13] width 28 height 8
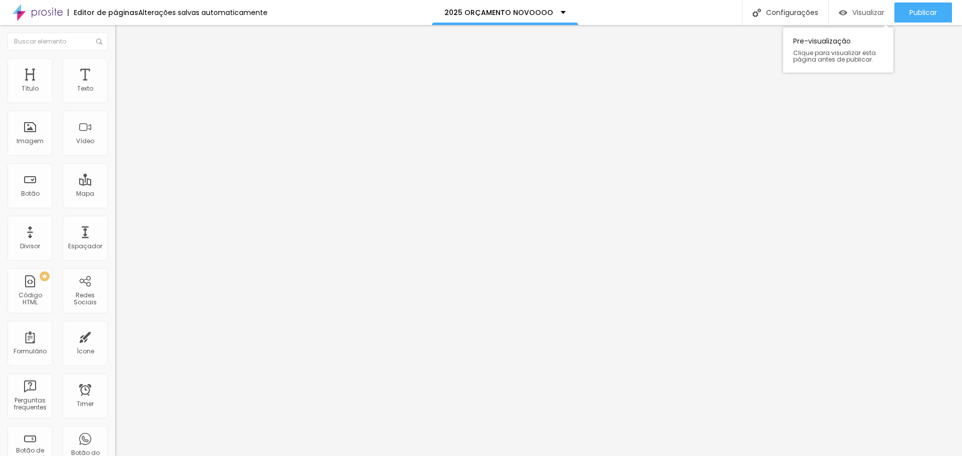
click at [871, 13] on span "Visualizar" at bounding box center [868, 13] width 32 height 8
click at [852, 15] on span "Visualizar" at bounding box center [868, 13] width 32 height 8
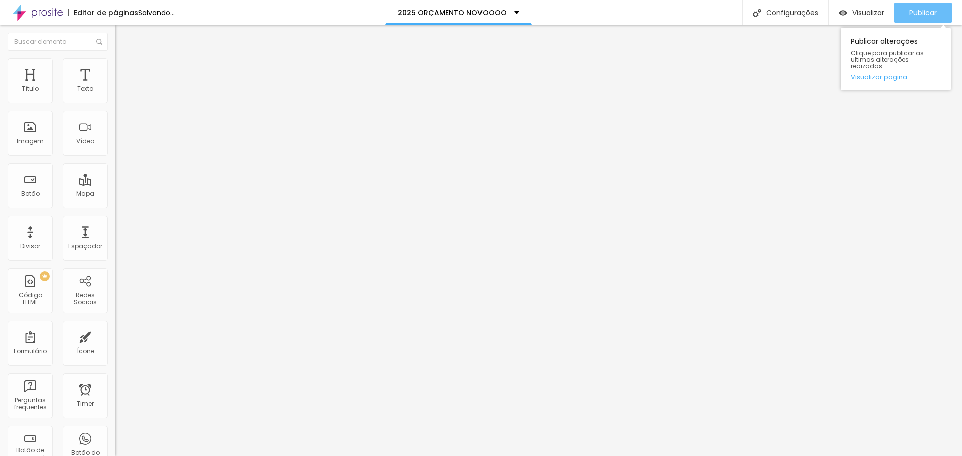
click at [927, 11] on span "Publicar" at bounding box center [923, 13] width 28 height 8
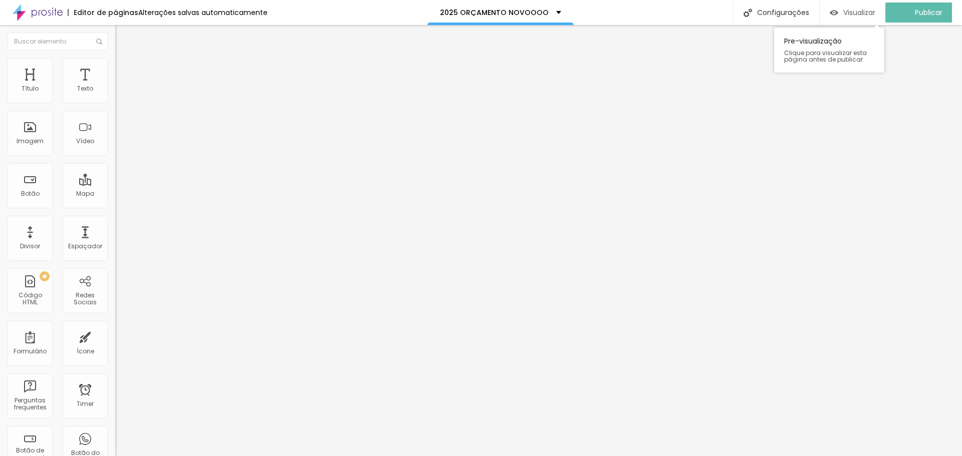
click at [862, 19] on div "Visualizar" at bounding box center [852, 13] width 46 height 20
click at [865, 11] on span "Visualizar" at bounding box center [868, 13] width 32 height 8
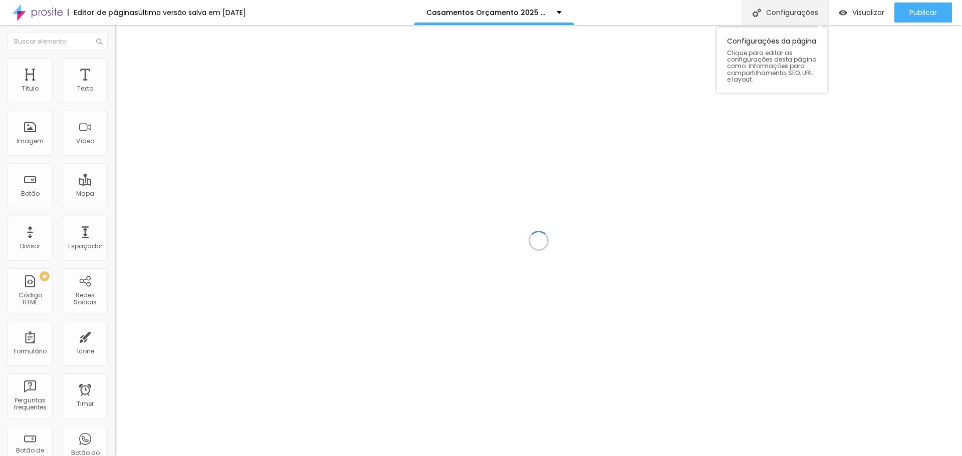
click at [782, 17] on div "Configurações" at bounding box center [785, 12] width 86 height 25
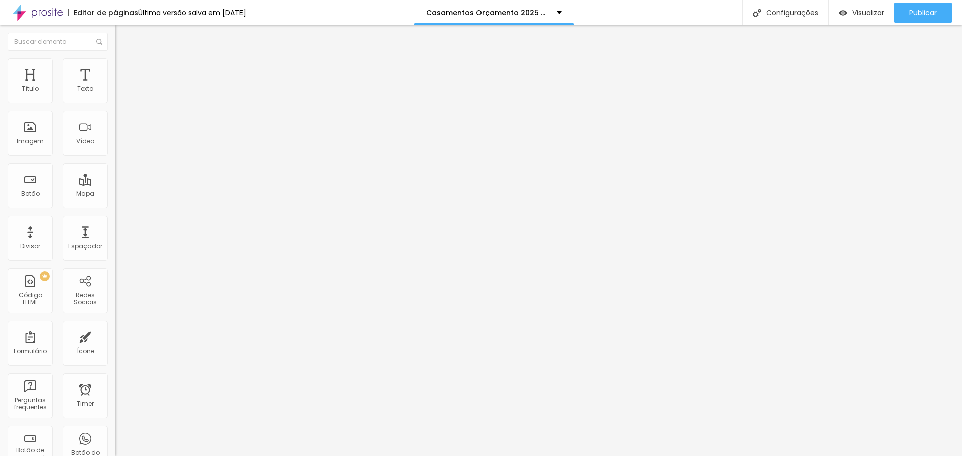
type input "PAUSADO-Casamentos Orçamento 2025 NOVO"
type input "/orcamentocasamento2025PAUSADO"
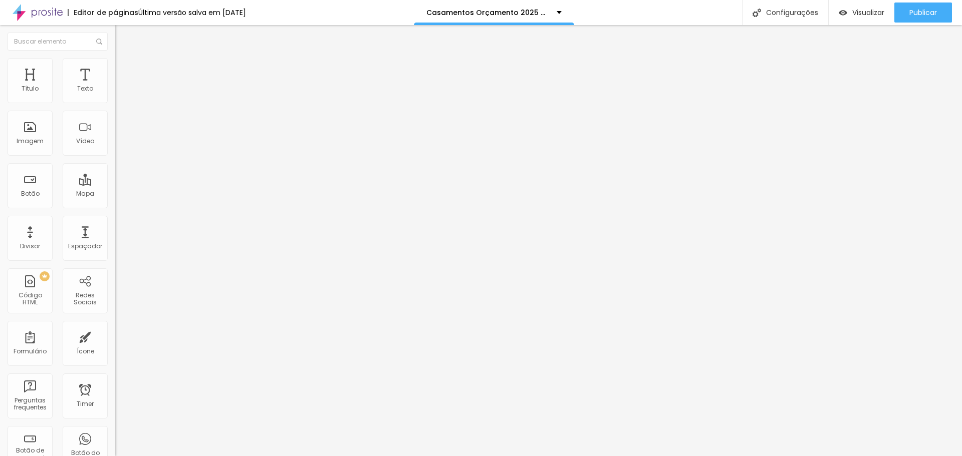
drag, startPoint x: 517, startPoint y: 163, endPoint x: 474, endPoint y: 325, distance: 166.9
drag, startPoint x: 488, startPoint y: 164, endPoint x: 383, endPoint y: 171, distance: 105.9
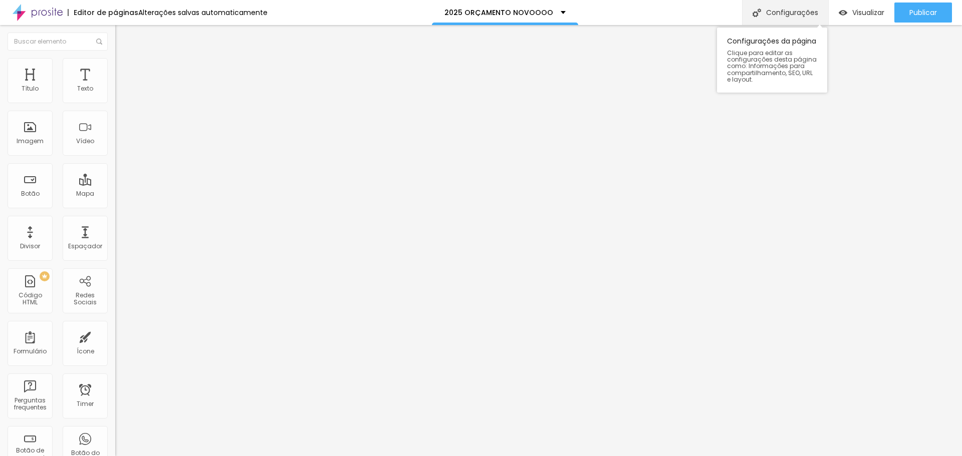
click at [766, 16] on div "Configurações" at bounding box center [785, 12] width 86 height 25
click at [854, 13] on span "Visualizar" at bounding box center [868, 13] width 32 height 8
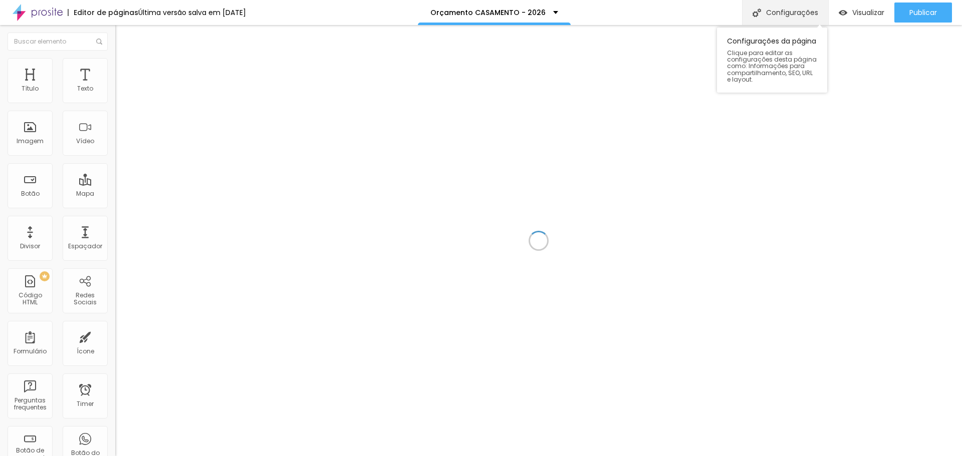
click at [799, 11] on div "Configurações" at bounding box center [785, 12] width 86 height 25
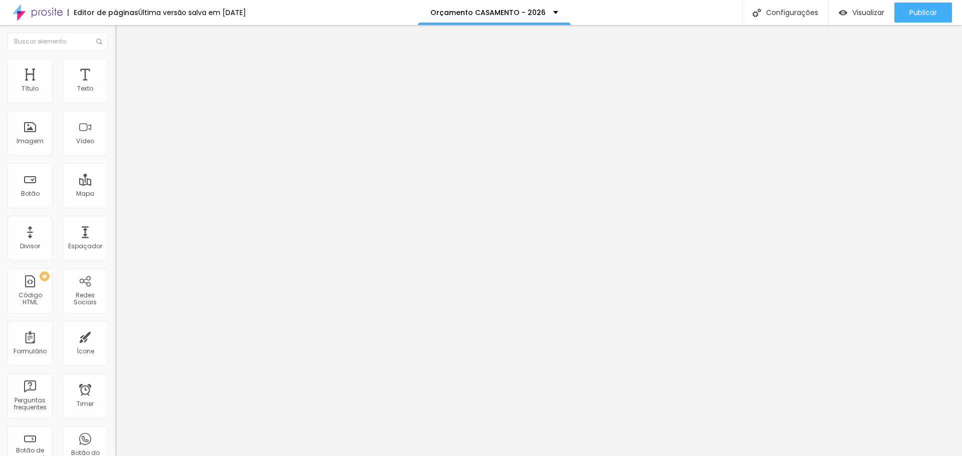
type input "/orcamentocasamento2026pausado"
type input "PAUSADO - Orçamento CASAMENTO - 2026"
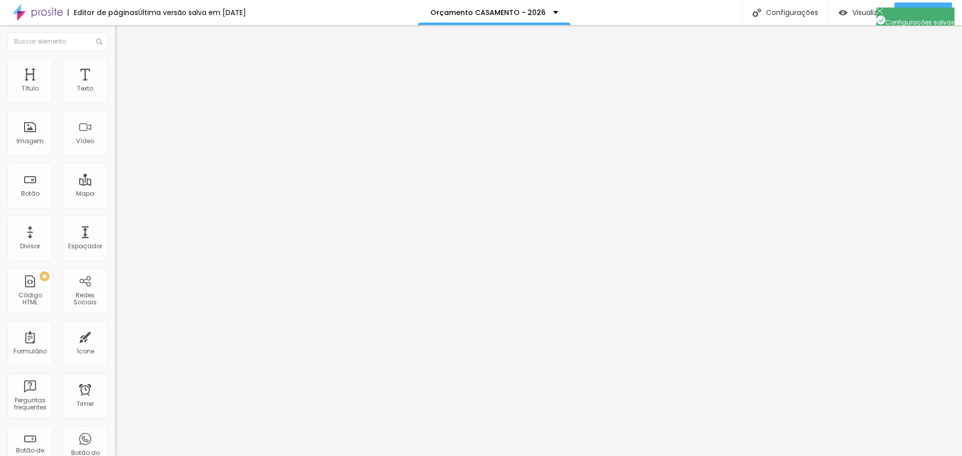
click at [923, 9] on span "Publicar" at bounding box center [923, 13] width 28 height 8
click at [845, 15] on div "Visualizar" at bounding box center [852, 13] width 46 height 9
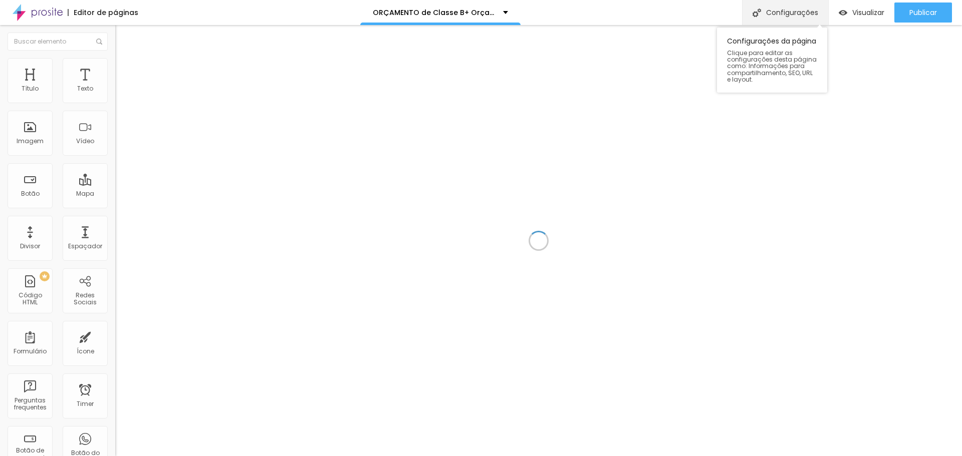
click at [783, 16] on div "Configurações" at bounding box center [785, 12] width 86 height 25
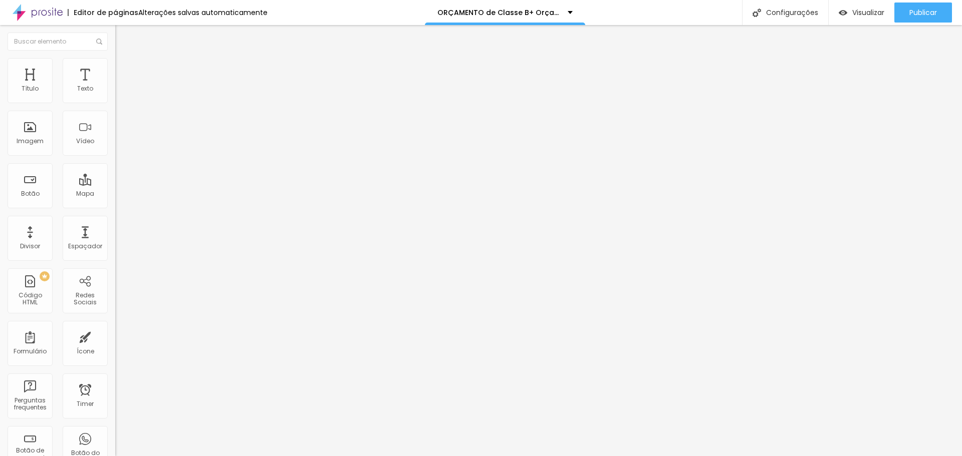
type input "/orcamentocasamento2026"
drag, startPoint x: 435, startPoint y: 117, endPoint x: 634, endPoint y: 133, distance: 200.0
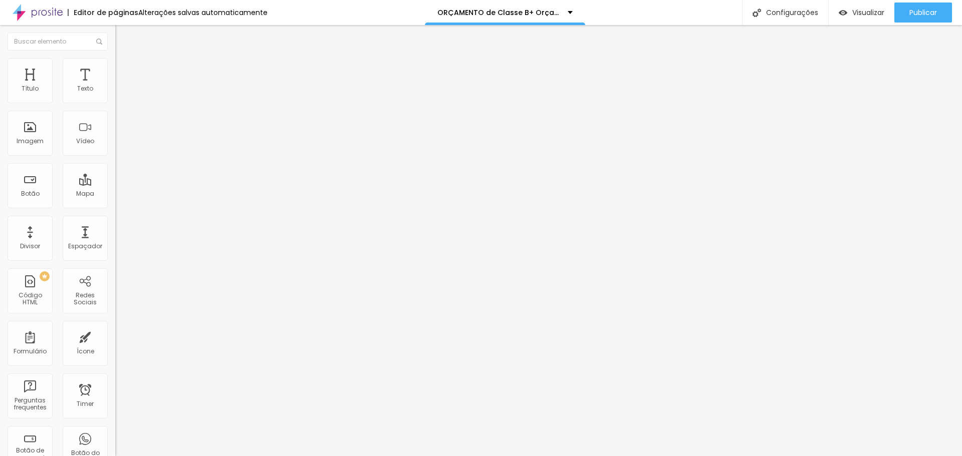
type input "2026 CASAMENTO -Classe B+ Orçamento ( LOVABLE)"
